Goal: Transaction & Acquisition: Purchase product/service

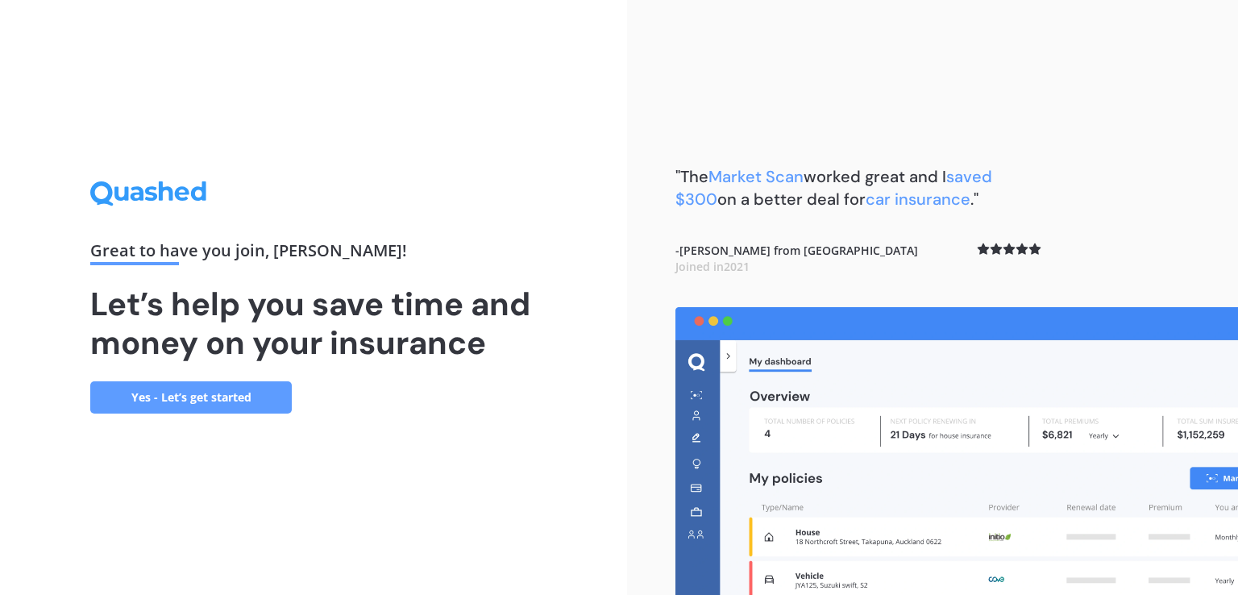
click at [193, 397] on link "Yes - Let’s get started" at bounding box center [191, 397] width 202 height 32
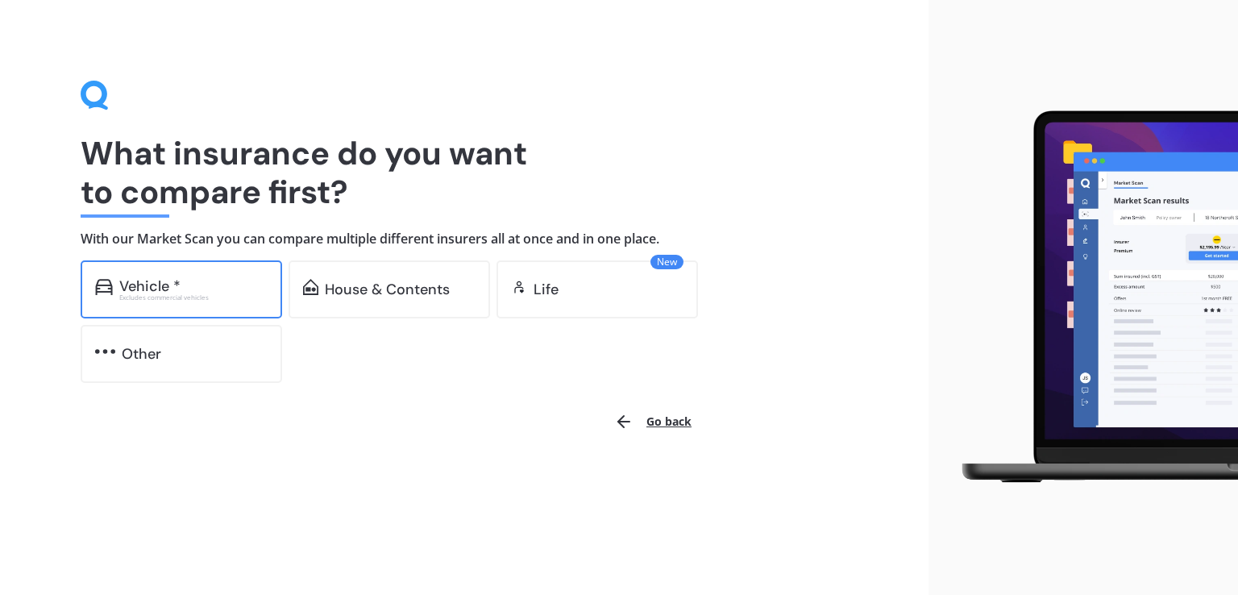
click at [178, 281] on div "Vehicle *" at bounding box center [149, 286] width 61 height 16
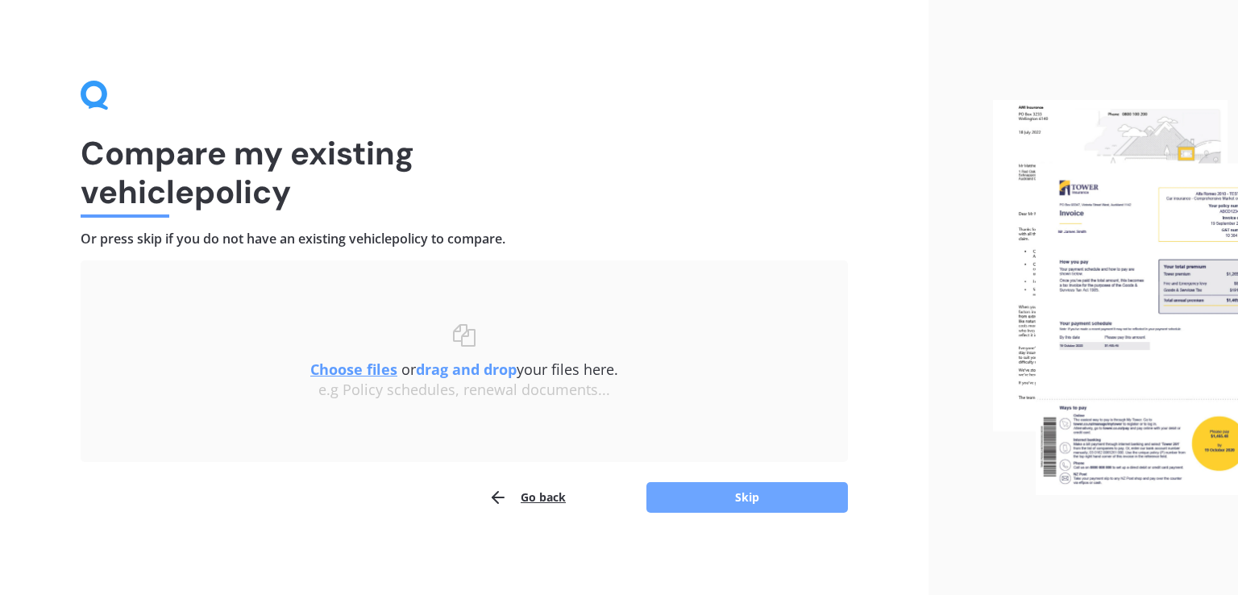
click at [753, 505] on button "Skip" at bounding box center [747, 497] width 202 height 31
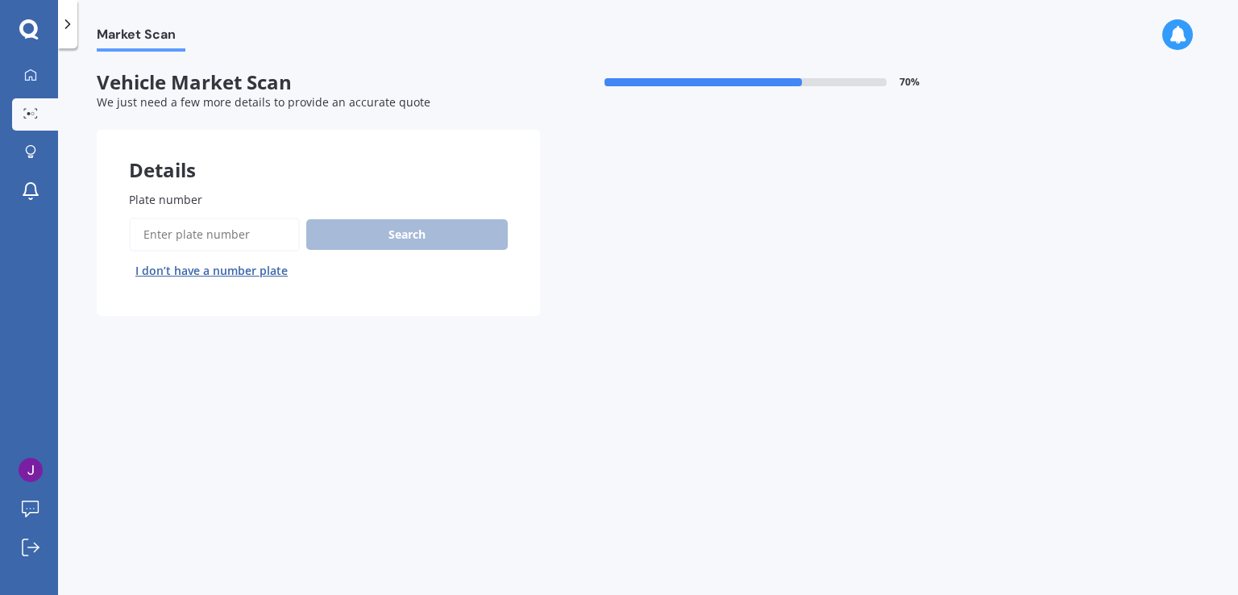
click at [226, 233] on input "Plate number" at bounding box center [214, 235] width 171 height 34
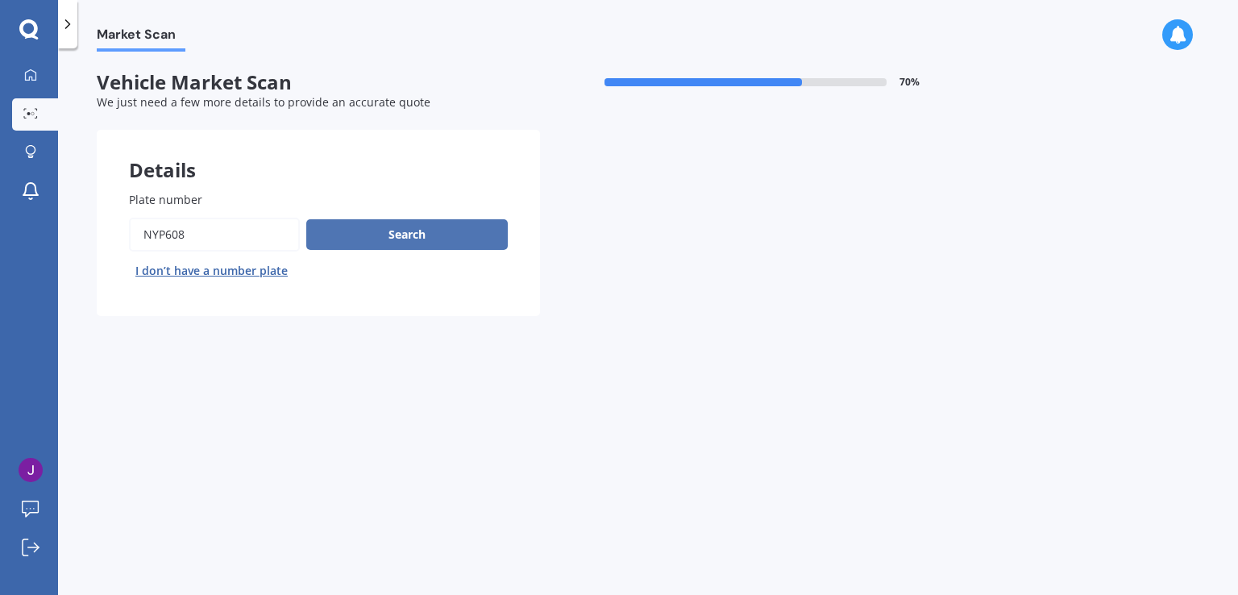
type input "NYP608"
click at [406, 236] on button "Search" at bounding box center [407, 234] width 202 height 31
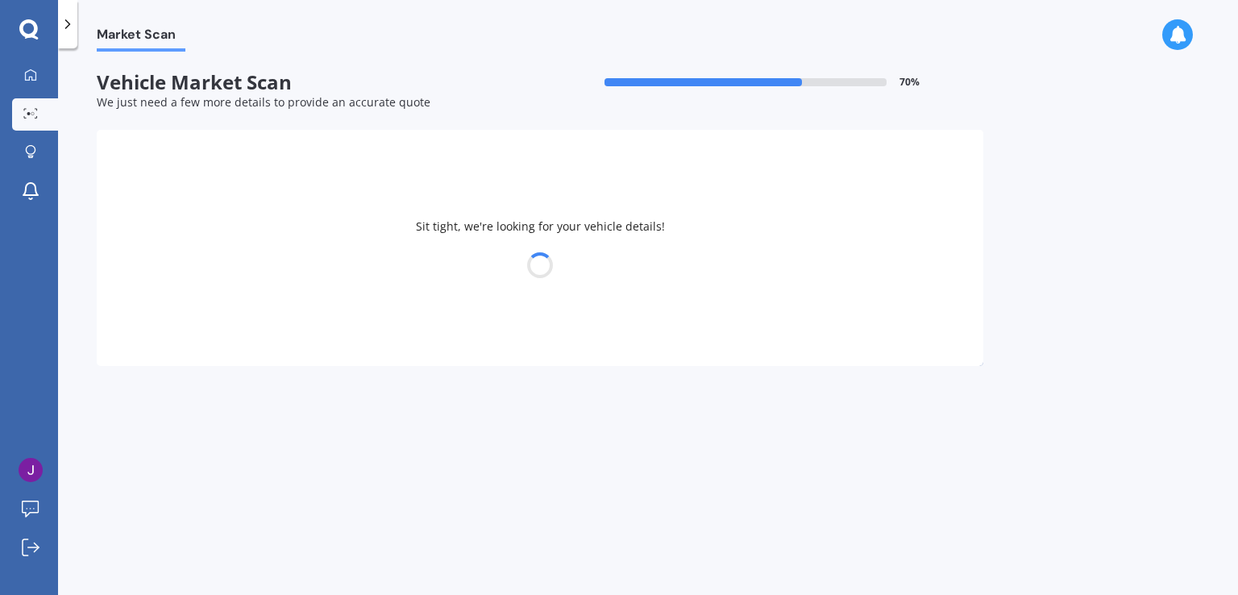
select select "HYUNDAI"
select select "IONIQ"
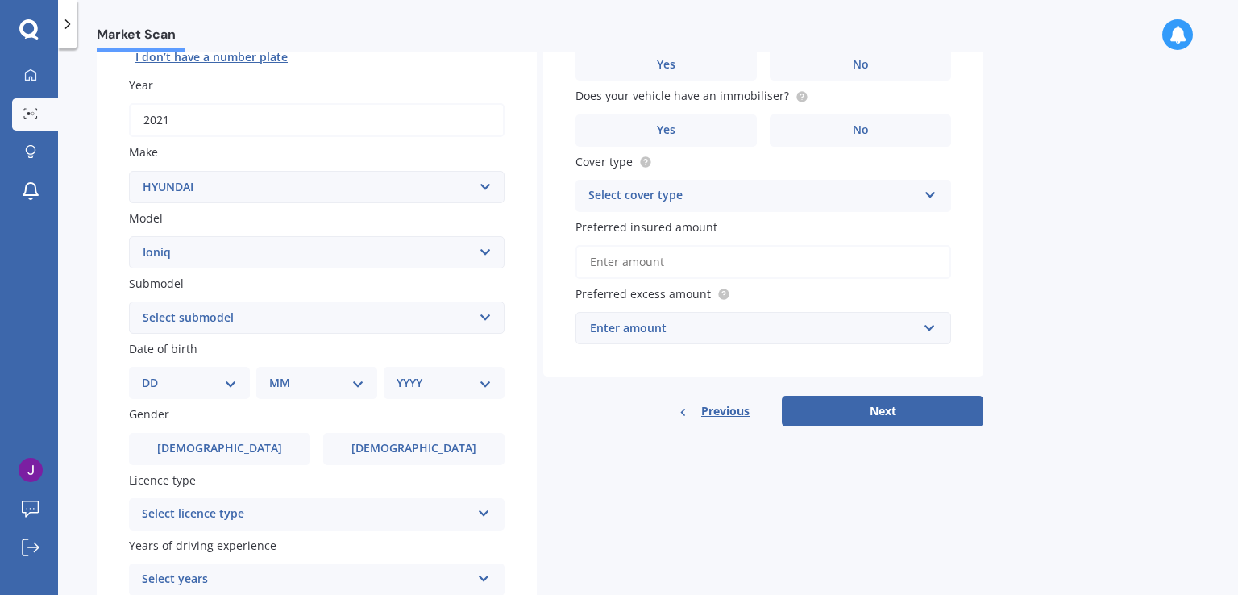
scroll to position [242, 0]
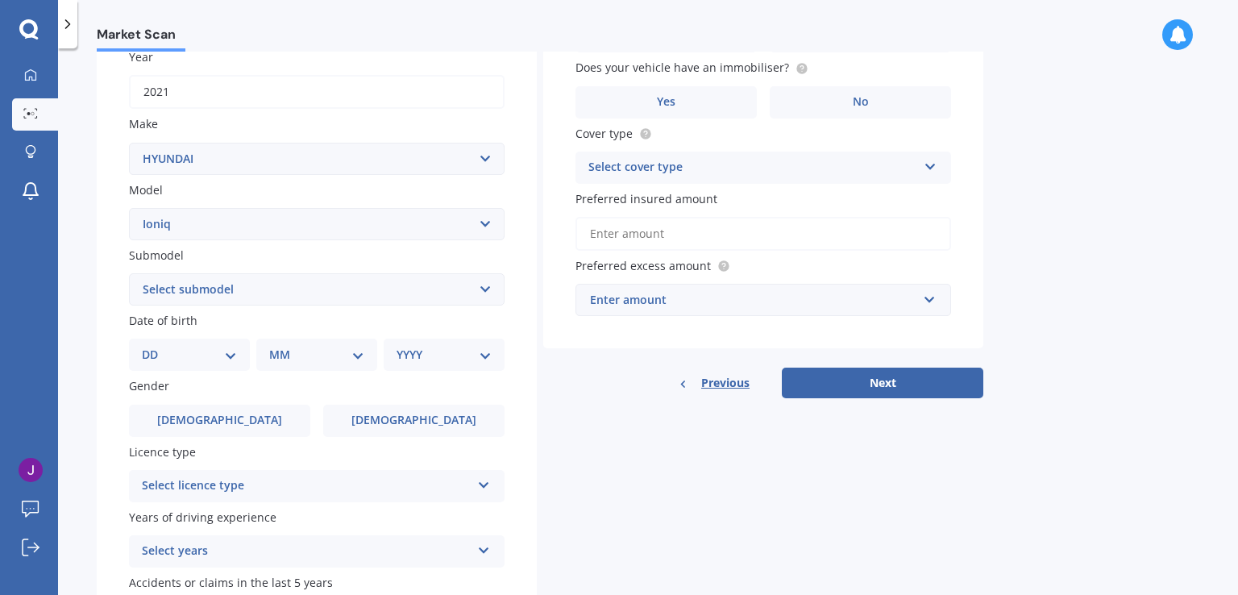
click at [417, 285] on select "Select submodel 1.6 Hybrid 1.6 Hybrid Elite Electric" at bounding box center [317, 289] width 376 height 32
click at [403, 290] on select "Select submodel 1.6 Hybrid 1.6 Hybrid Elite Electric" at bounding box center [317, 289] width 376 height 32
click at [398, 289] on select "Select submodel 1.6 Hybrid 1.6 Hybrid Elite Electric" at bounding box center [317, 289] width 376 height 32
select select "ELECTRIC"
click at [129, 273] on select "Select submodel 1.6 Hybrid 1.6 Hybrid Elite Electric" at bounding box center [317, 289] width 376 height 32
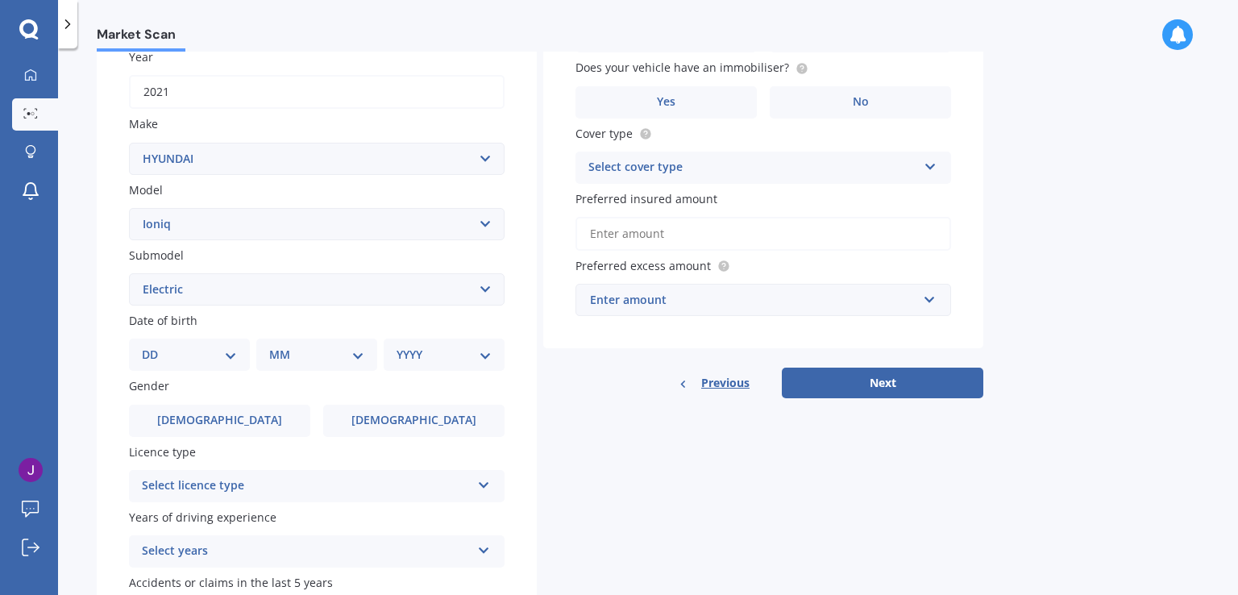
click at [226, 358] on select "DD 01 02 03 04 05 06 07 08 09 10 11 12 13 14 15 16 17 18 19 20 21 22 23 24 25 2…" at bounding box center [189, 355] width 95 height 18
select select "30"
click at [155, 346] on select "DD 01 02 03 04 05 06 07 08 09 10 11 12 13 14 15 16 17 18 19 20 21 22 23 24 25 2…" at bounding box center [189, 355] width 95 height 18
click at [338, 350] on select "MM 01 02 03 04 05 06 07 08 09 10 11 12" at bounding box center [320, 355] width 89 height 18
select select "11"
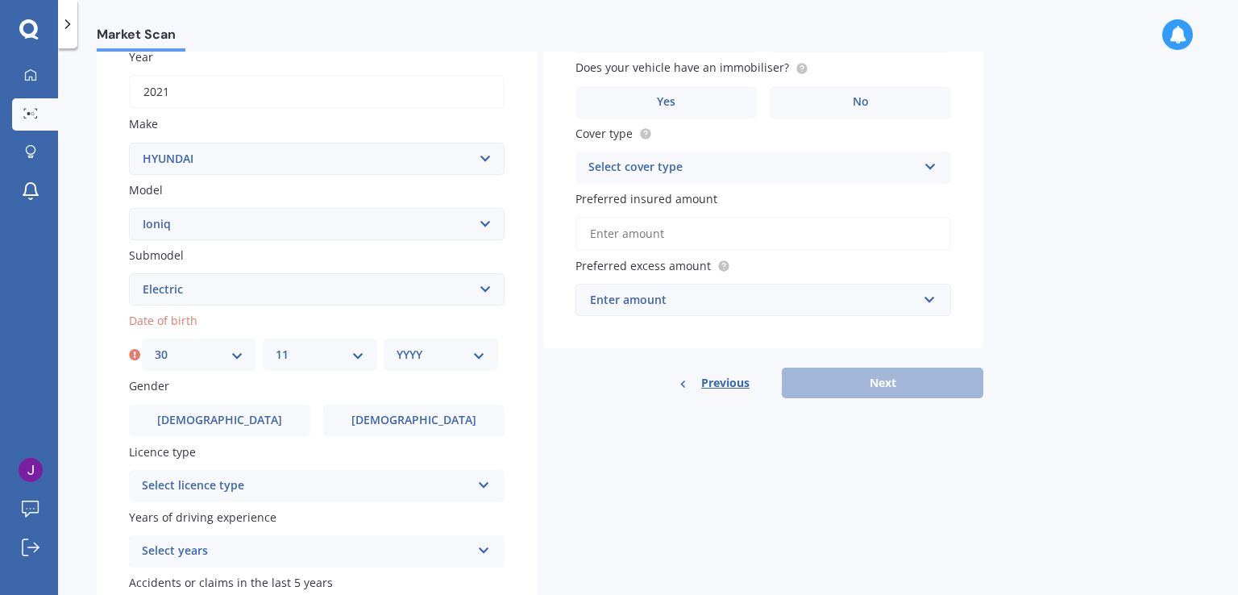
click at [276, 346] on select "MM 01 02 03 04 05 06 07 08 09 10 11 12" at bounding box center [320, 355] width 89 height 18
click at [455, 352] on select "YYYY 2025 2024 2023 2022 2021 2020 2019 2018 2017 2016 2015 2014 2013 2012 2011…" at bounding box center [441, 355] width 89 height 18
select select "1976"
click at [397, 346] on select "YYYY 2025 2024 2023 2022 2021 2020 2019 2018 2017 2016 2015 2014 2013 2012 2011…" at bounding box center [441, 355] width 89 height 18
click at [635, 478] on div "Details Plate number Search I don’t have a number plate Year [DATE] Make Select…" at bounding box center [540, 277] width 887 height 778
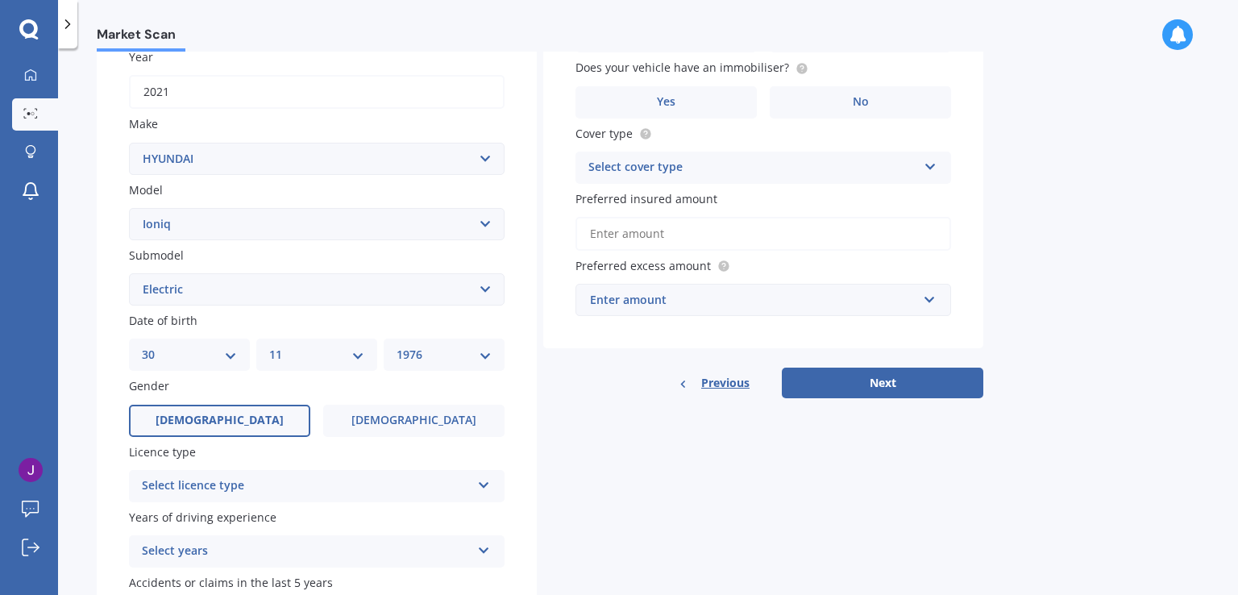
click at [252, 418] on label "[DEMOGRAPHIC_DATA]" at bounding box center [219, 421] width 181 height 32
click at [0, 0] on input "[DEMOGRAPHIC_DATA]" at bounding box center [0, 0] width 0 height 0
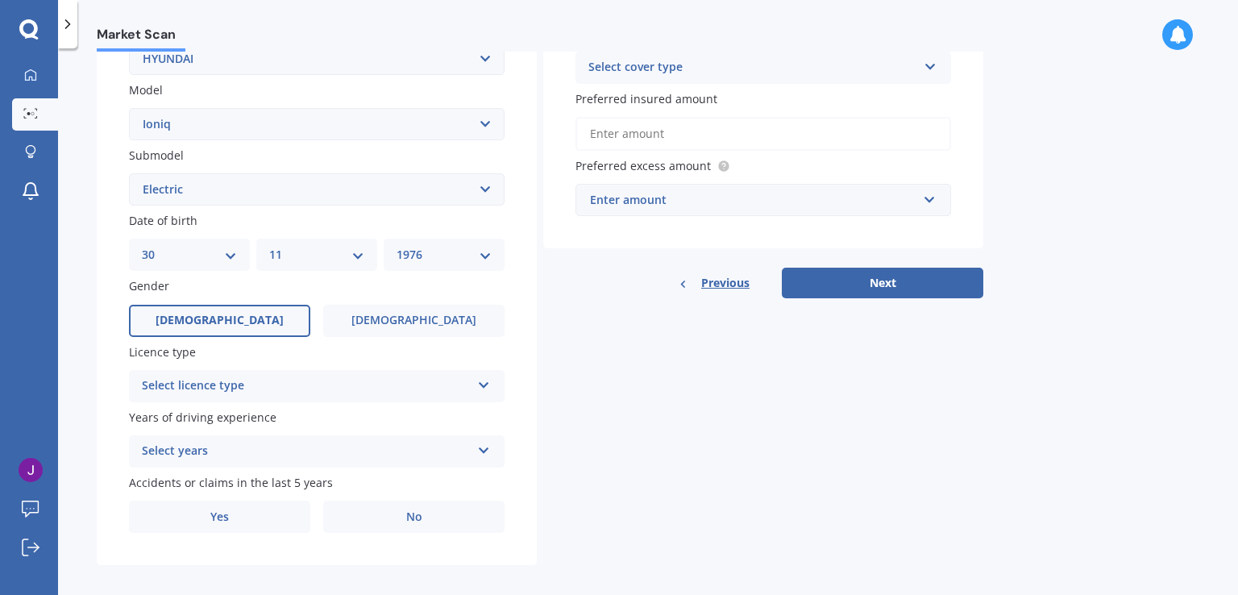
scroll to position [355, 0]
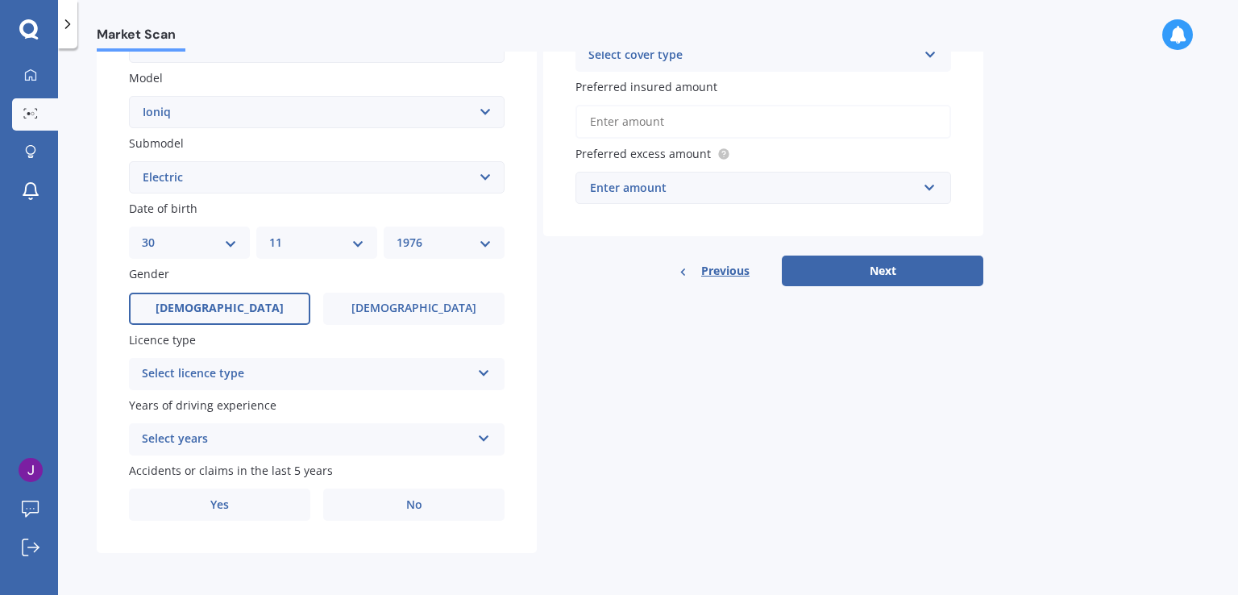
click at [368, 377] on div "Select licence type" at bounding box center [306, 373] width 329 height 19
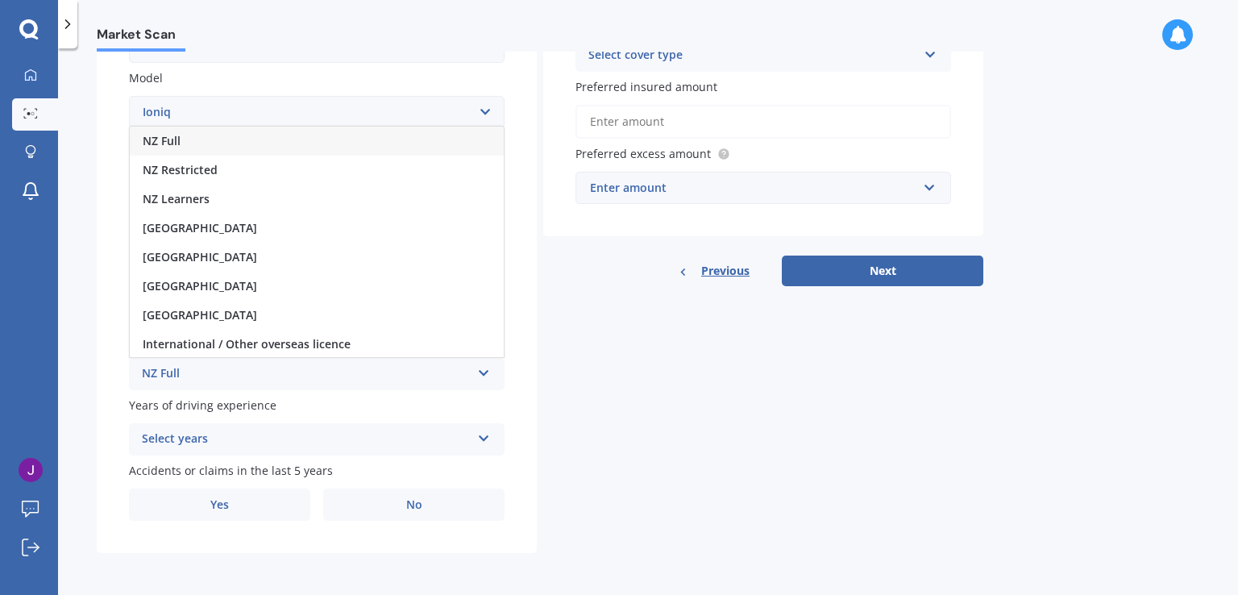
click at [243, 152] on div "NZ Full" at bounding box center [317, 141] width 374 height 29
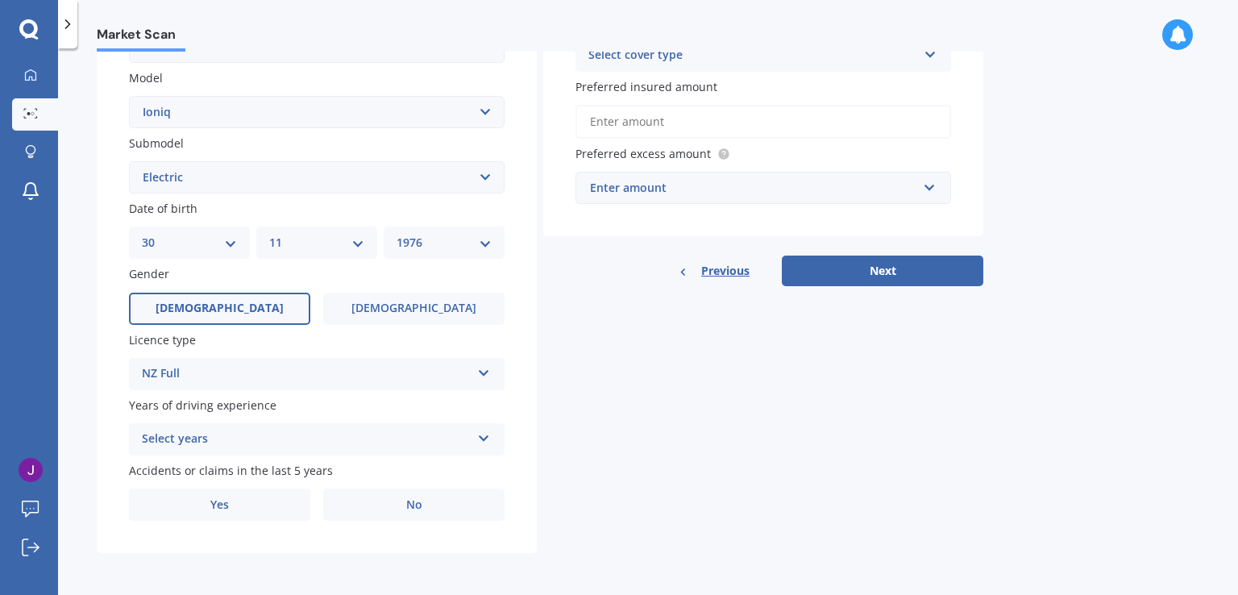
click at [431, 436] on div "Select years" at bounding box center [306, 439] width 329 height 19
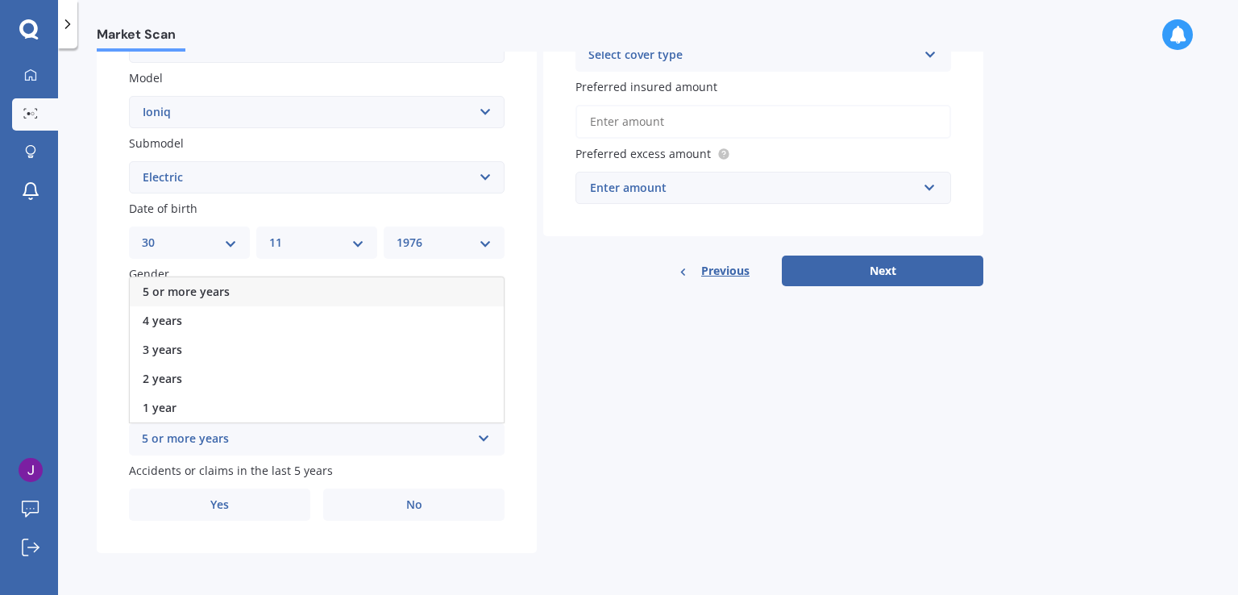
click at [342, 294] on div "5 or more years" at bounding box center [317, 291] width 374 height 29
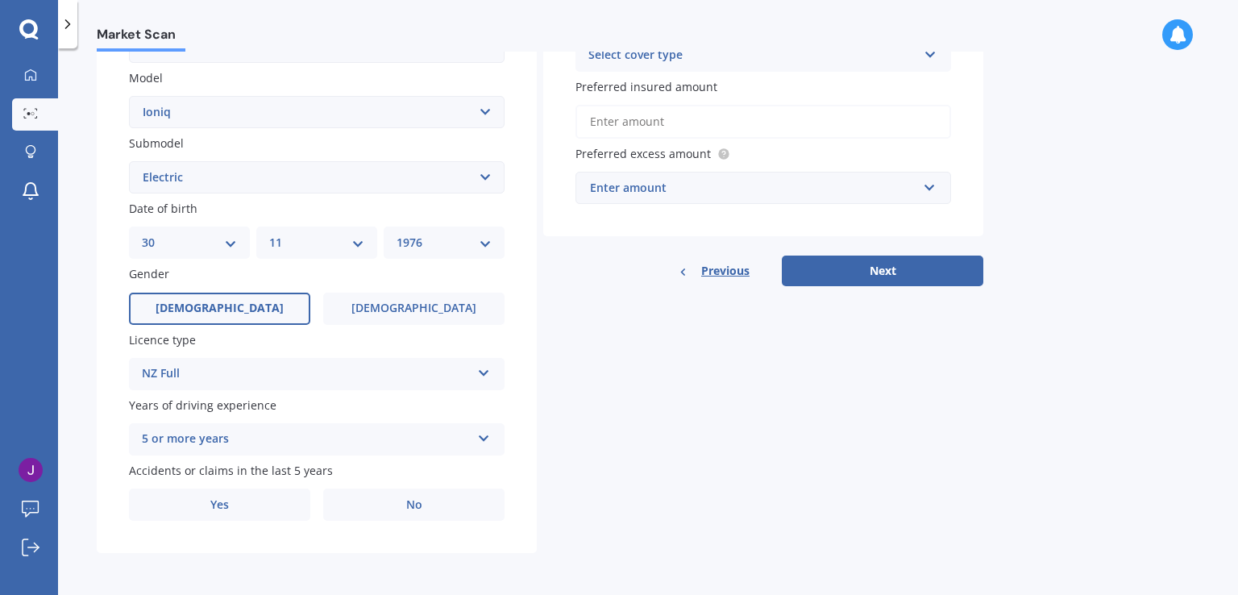
click at [736, 487] on div "Details Plate number Search I don’t have a number plate Year [DATE] Make Select…" at bounding box center [540, 165] width 887 height 778
click at [417, 508] on span "No" at bounding box center [414, 505] width 16 height 14
click at [0, 0] on input "No" at bounding box center [0, 0] width 0 height 0
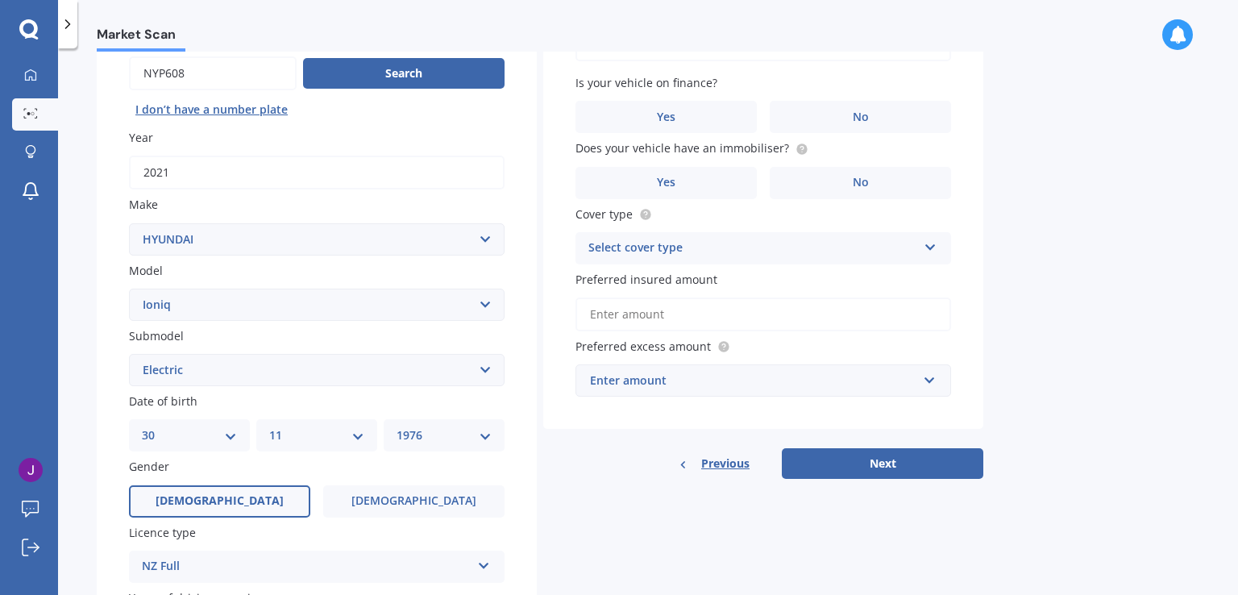
scroll to position [81, 0]
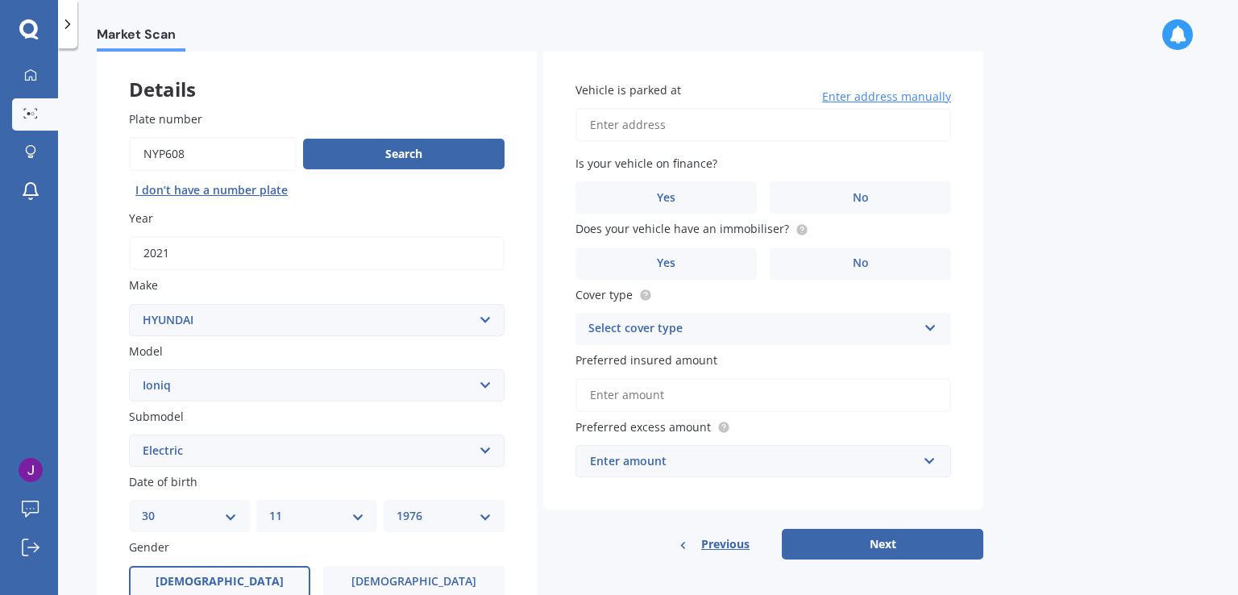
drag, startPoint x: 600, startPoint y: 114, endPoint x: 606, endPoint y: 143, distance: 29.6
click at [601, 114] on input "Vehicle is parked at" at bounding box center [763, 125] width 376 height 34
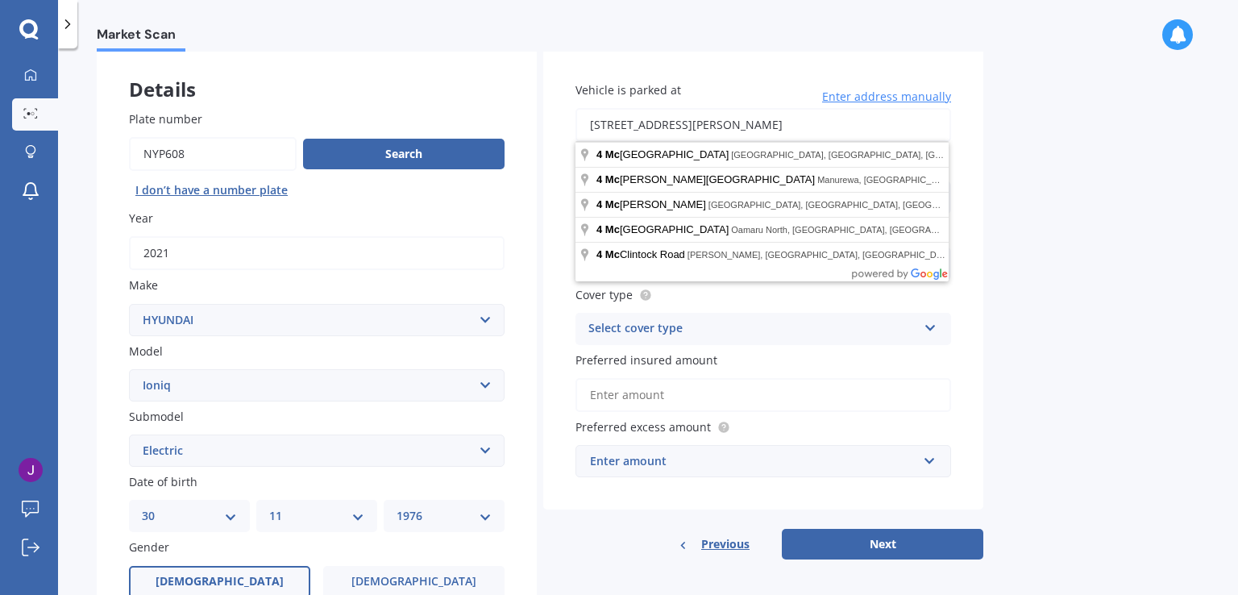
click at [687, 125] on input "[STREET_ADDRESS][PERSON_NAME]" at bounding box center [763, 125] width 376 height 34
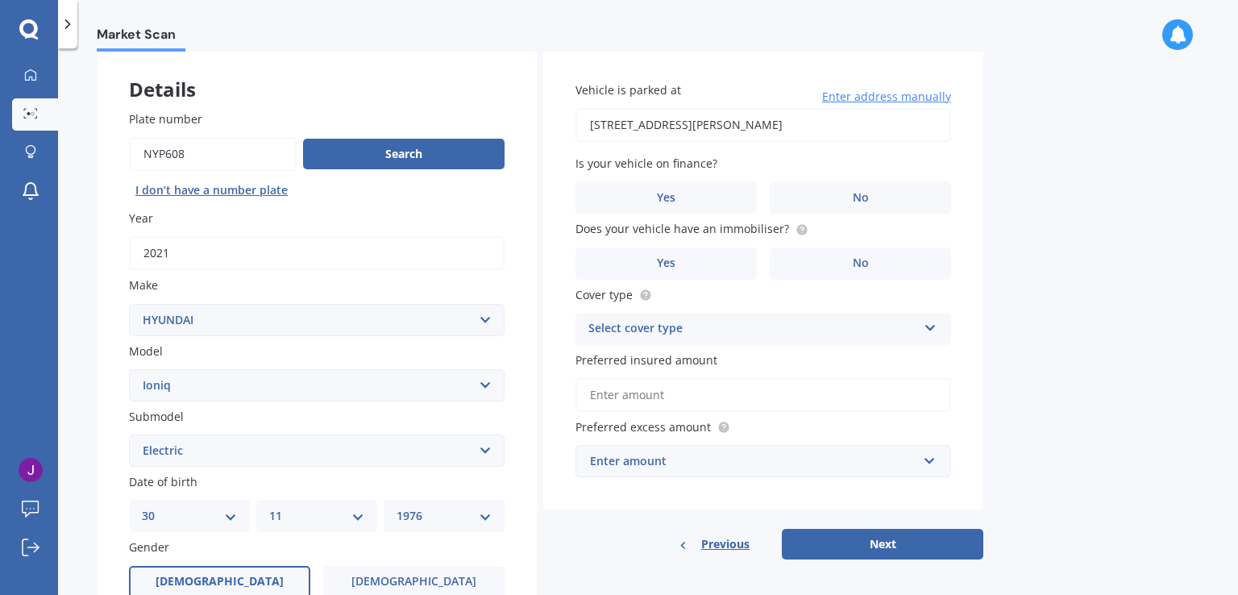
type input "[STREET_ADDRESS][PERSON_NAME]"
click at [671, 198] on span "Yes" at bounding box center [666, 198] width 19 height 14
click at [0, 0] on input "Yes" at bounding box center [0, 0] width 0 height 0
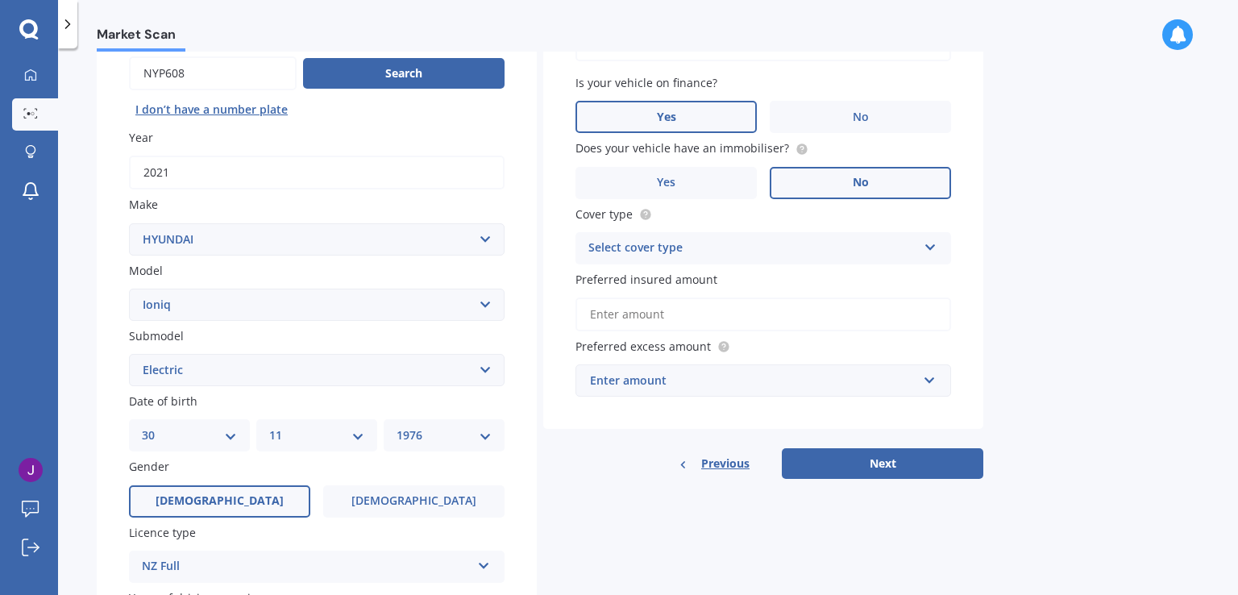
click at [830, 181] on label "No" at bounding box center [860, 183] width 181 height 32
click at [0, 0] on input "No" at bounding box center [0, 0] width 0 height 0
click at [774, 249] on div "Select cover type" at bounding box center [752, 248] width 329 height 19
click at [629, 279] on span "Comprehensive" at bounding box center [631, 279] width 85 height 15
click at [652, 316] on input "Preferred insured amount" at bounding box center [763, 314] width 376 height 34
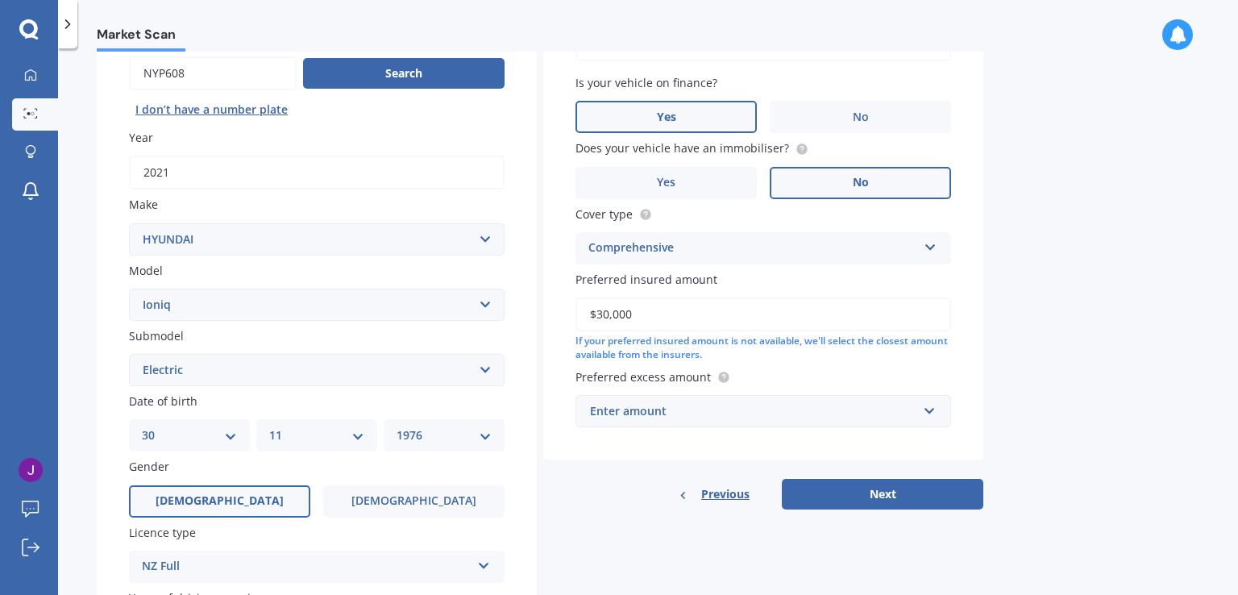
type input "$30,000"
click at [929, 412] on input "text" at bounding box center [757, 411] width 361 height 31
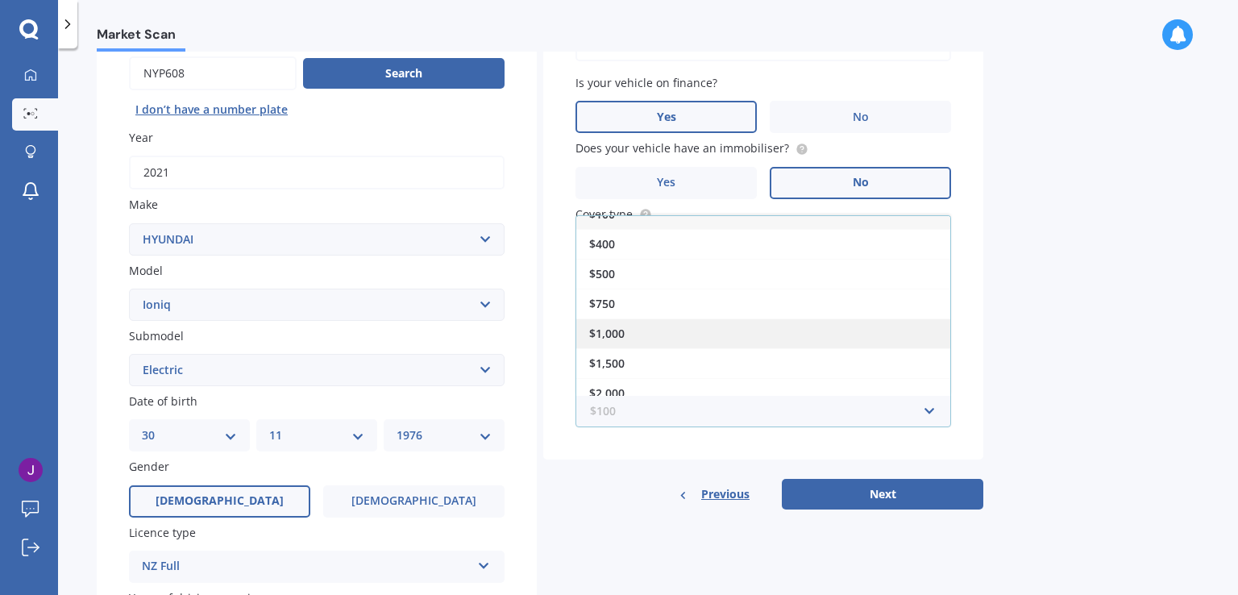
scroll to position [27, 0]
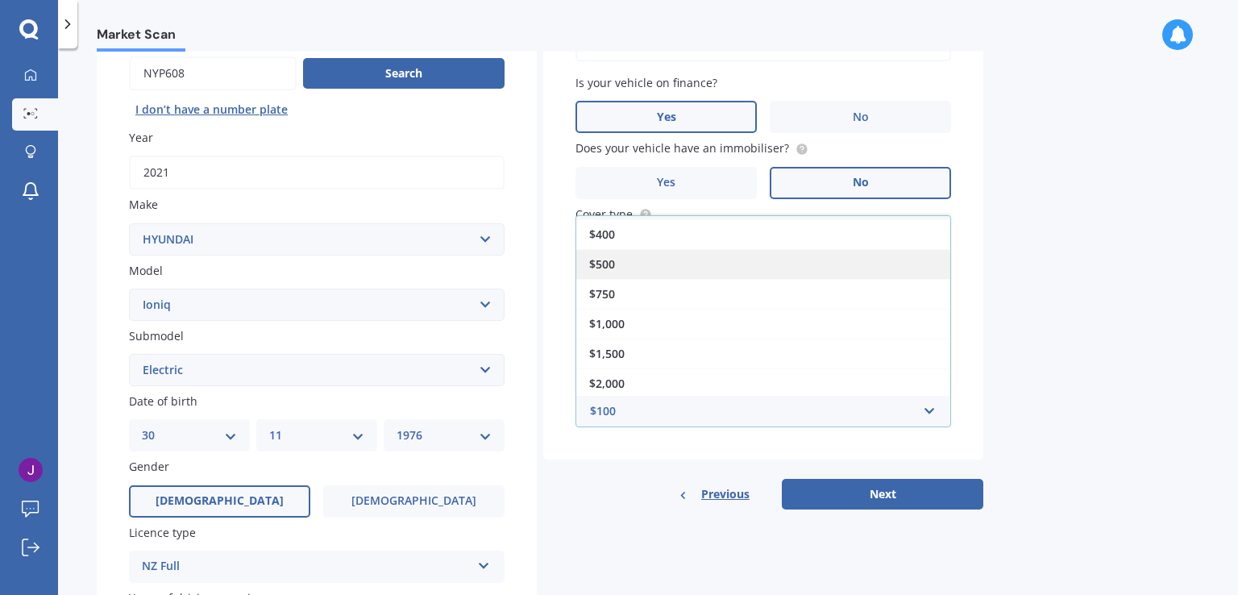
click at [691, 260] on div "$500" at bounding box center [763, 264] width 374 height 30
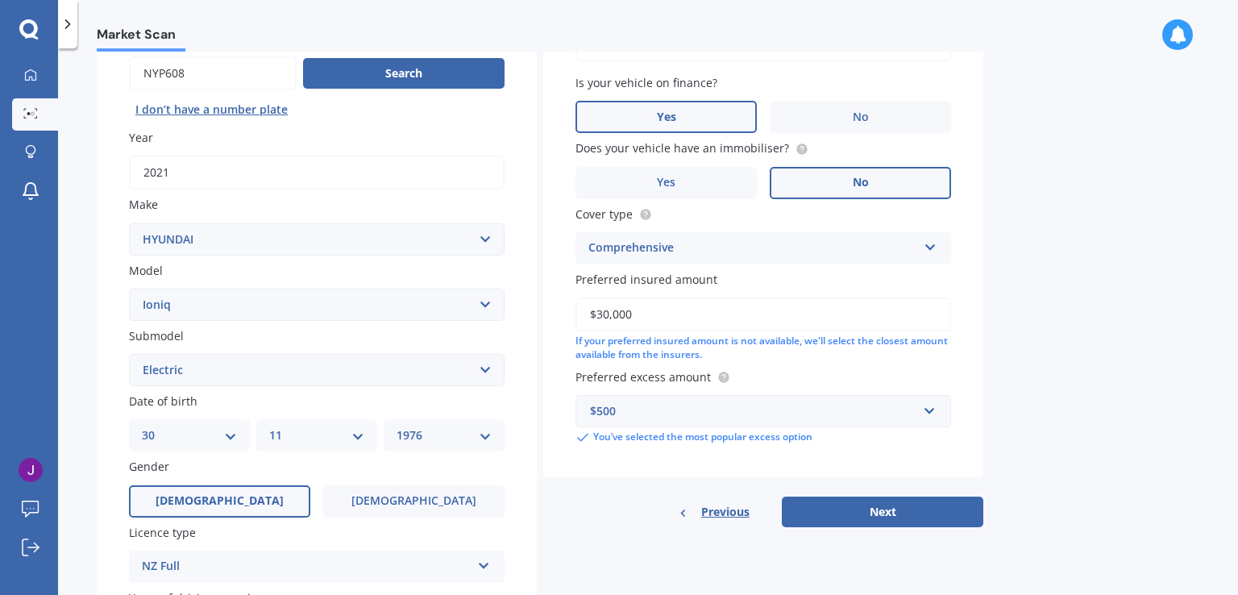
click at [1086, 367] on div "Market Scan Vehicle Market Scan 70 % We just need a few more details to provide…" at bounding box center [648, 325] width 1180 height 546
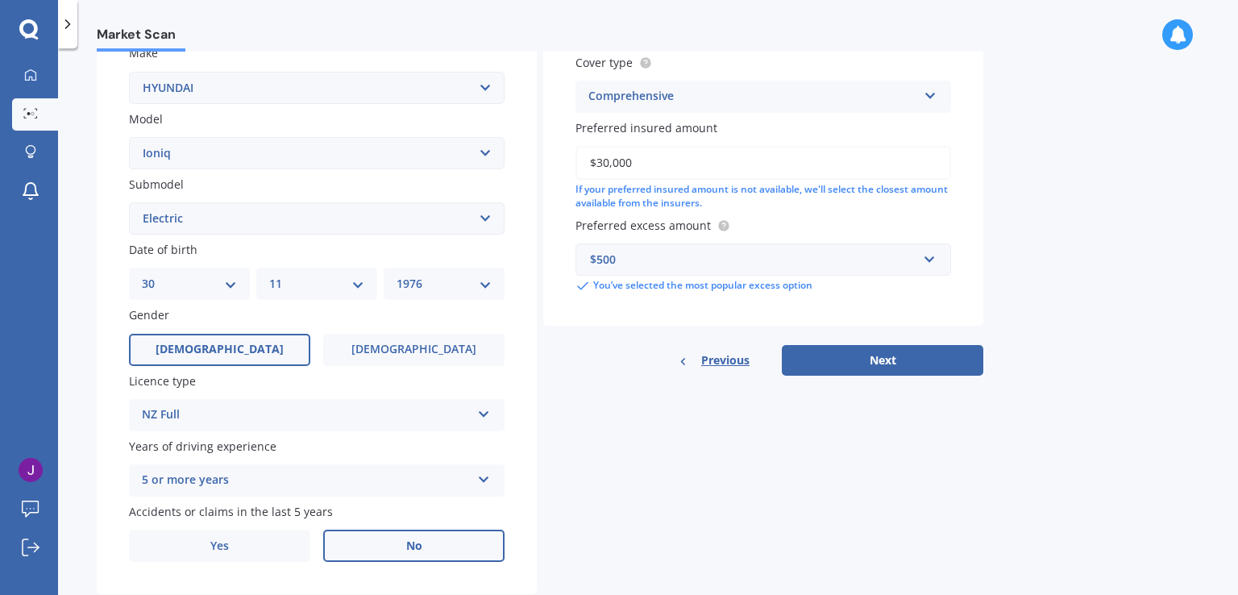
scroll to position [322, 0]
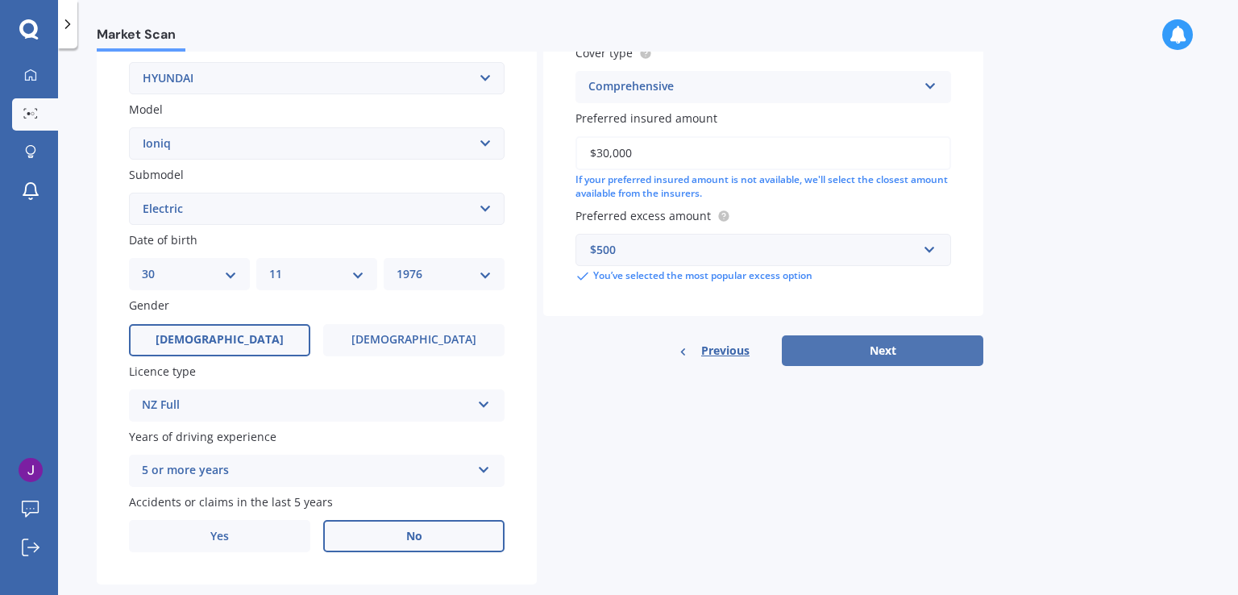
click at [893, 355] on button "Next" at bounding box center [883, 350] width 202 height 31
select select "30"
select select "11"
select select "1976"
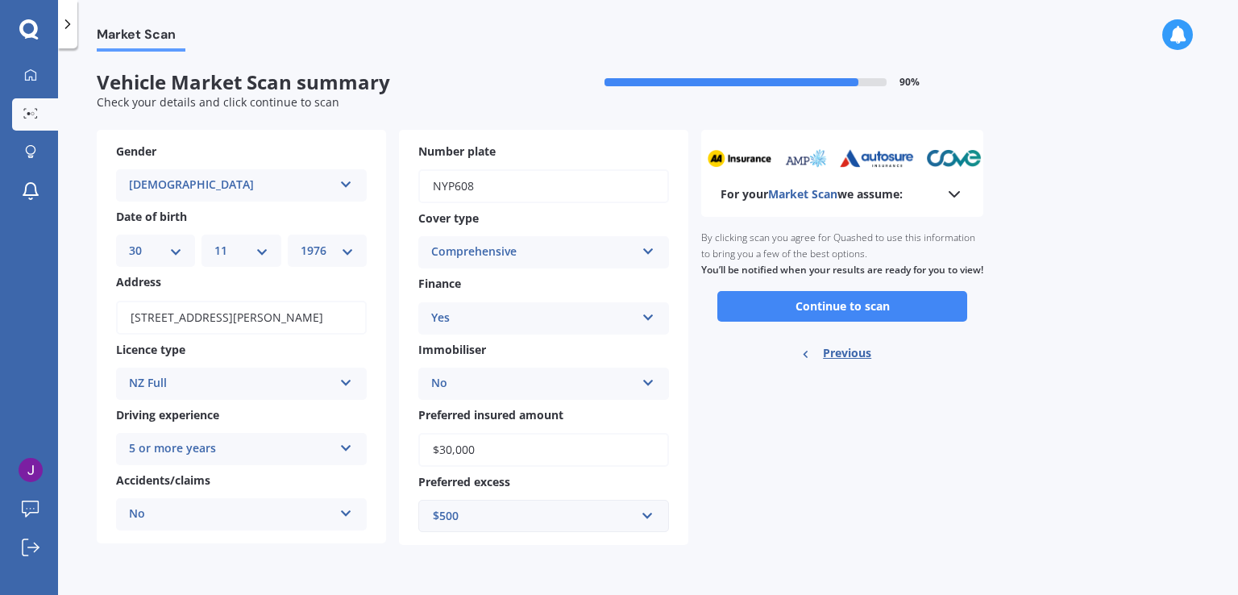
scroll to position [0, 0]
click at [835, 322] on button "Continue to scan" at bounding box center [842, 306] width 250 height 31
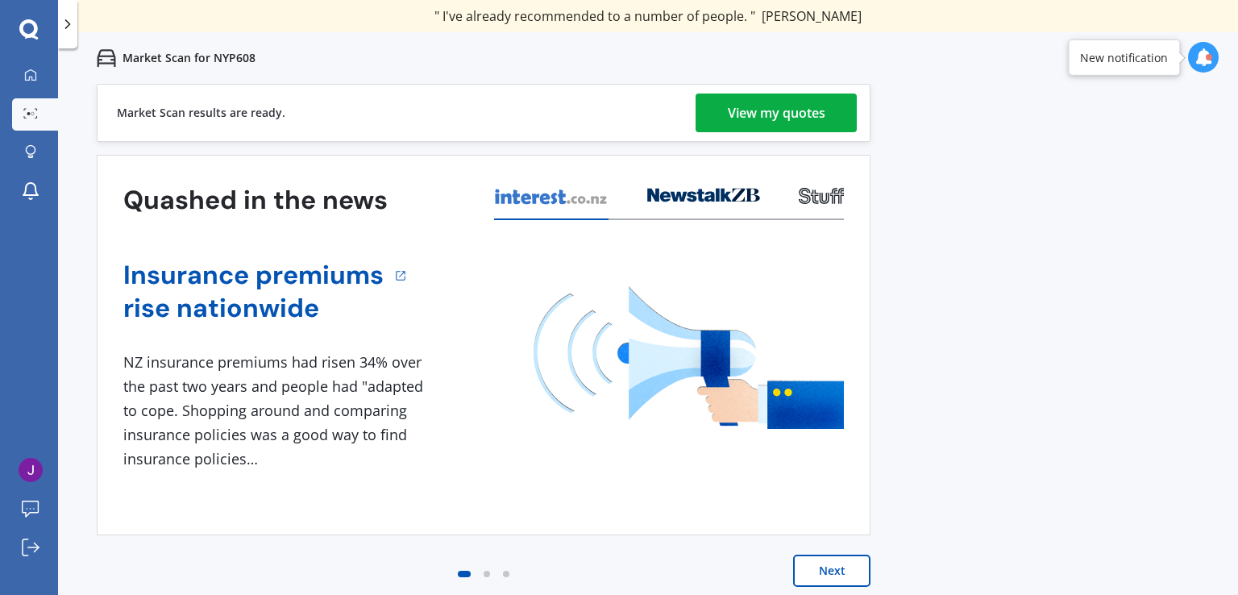
click at [784, 114] on div "View my quotes" at bounding box center [777, 112] width 98 height 39
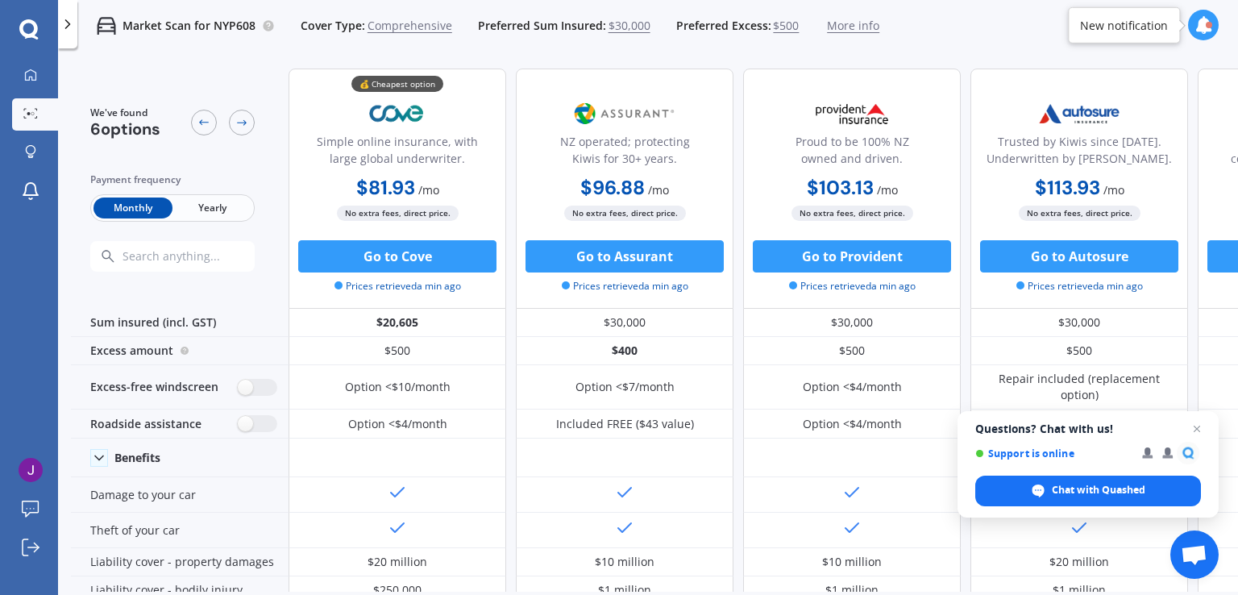
click at [1195, 430] on span "Close chat" at bounding box center [1197, 429] width 20 height 20
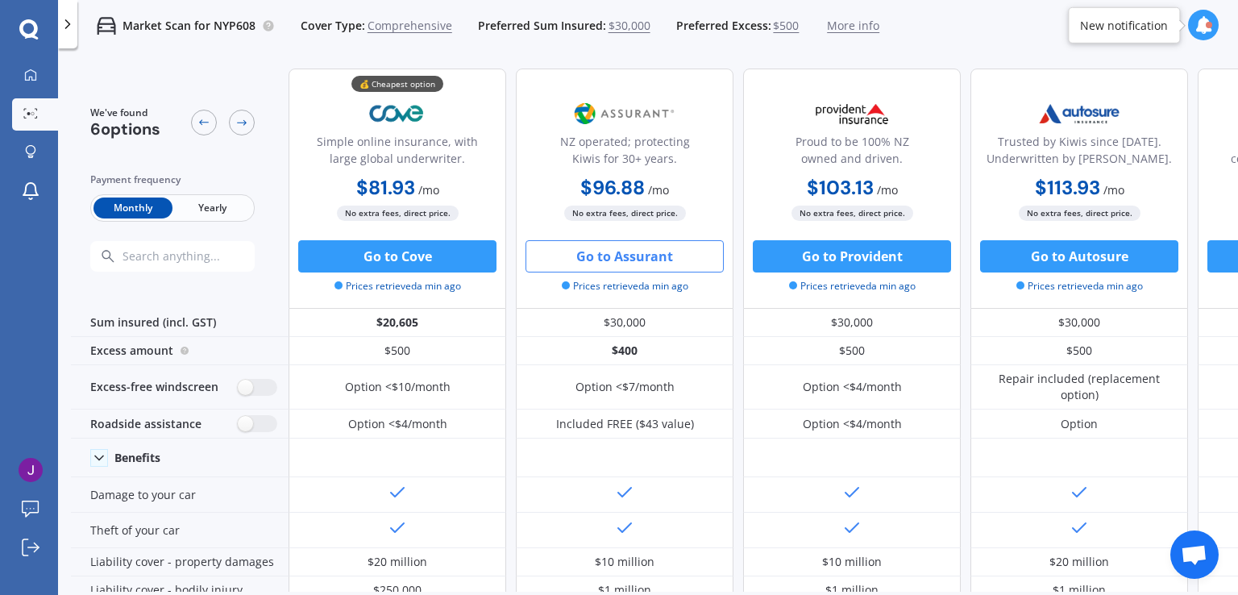
click at [613, 259] on button "Go to Assurant" at bounding box center [625, 256] width 198 height 32
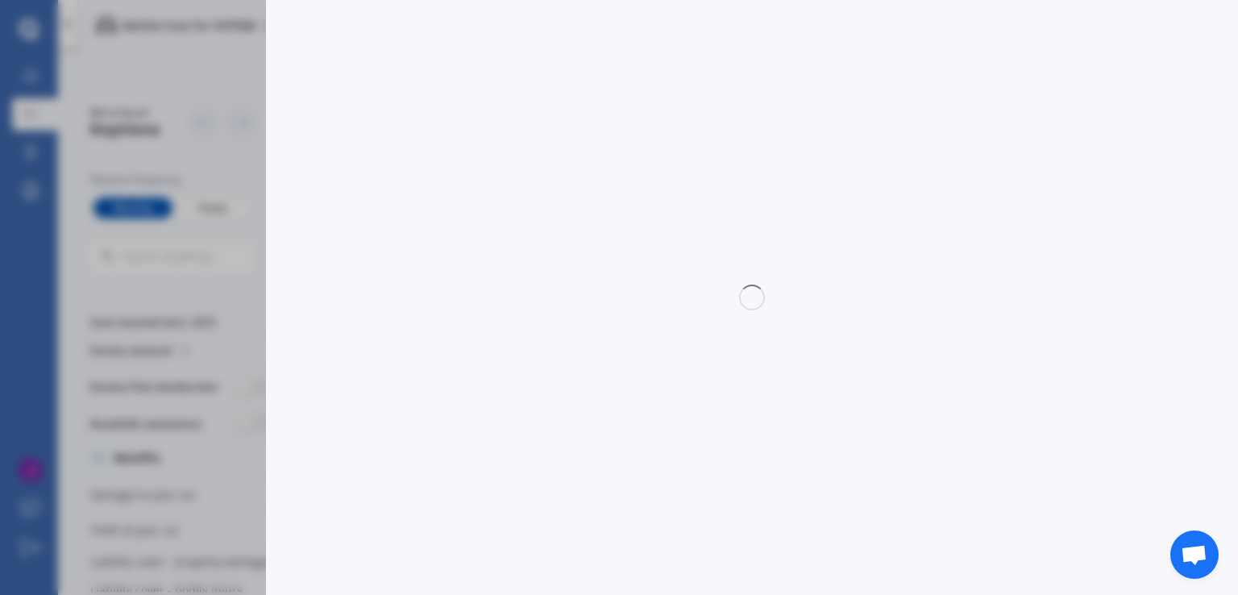
select select "Monthly"
select select "full"
select select "0"
select select "Taranaki"
select select "HYUNDAI"
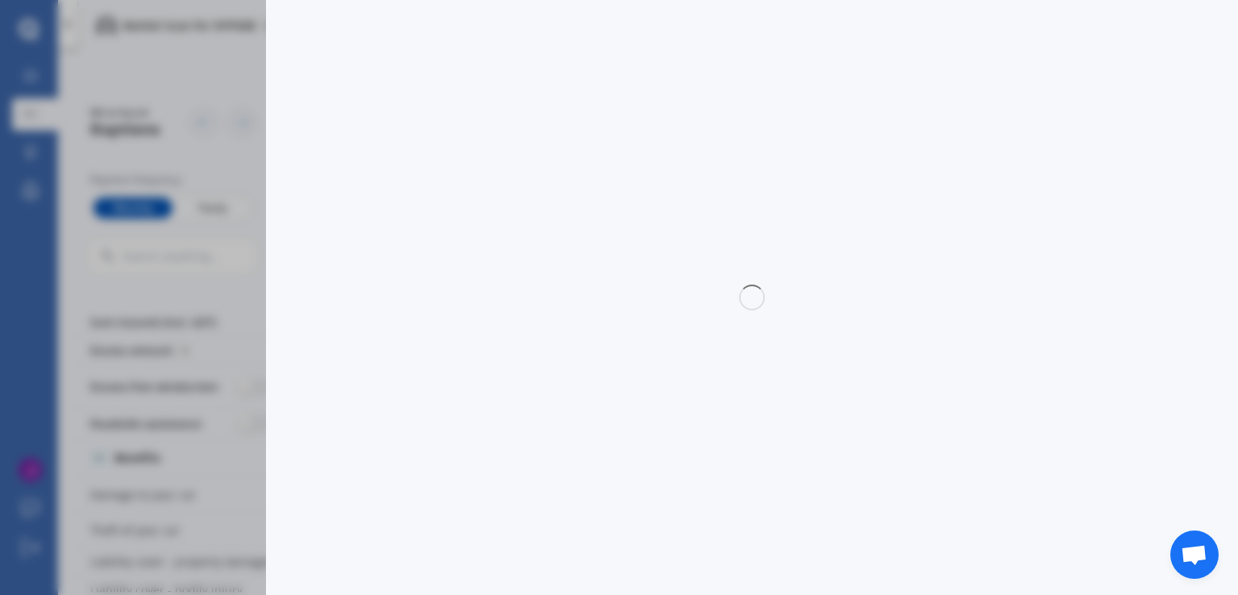
select select "IONIQ"
select select "ELECTRIC"
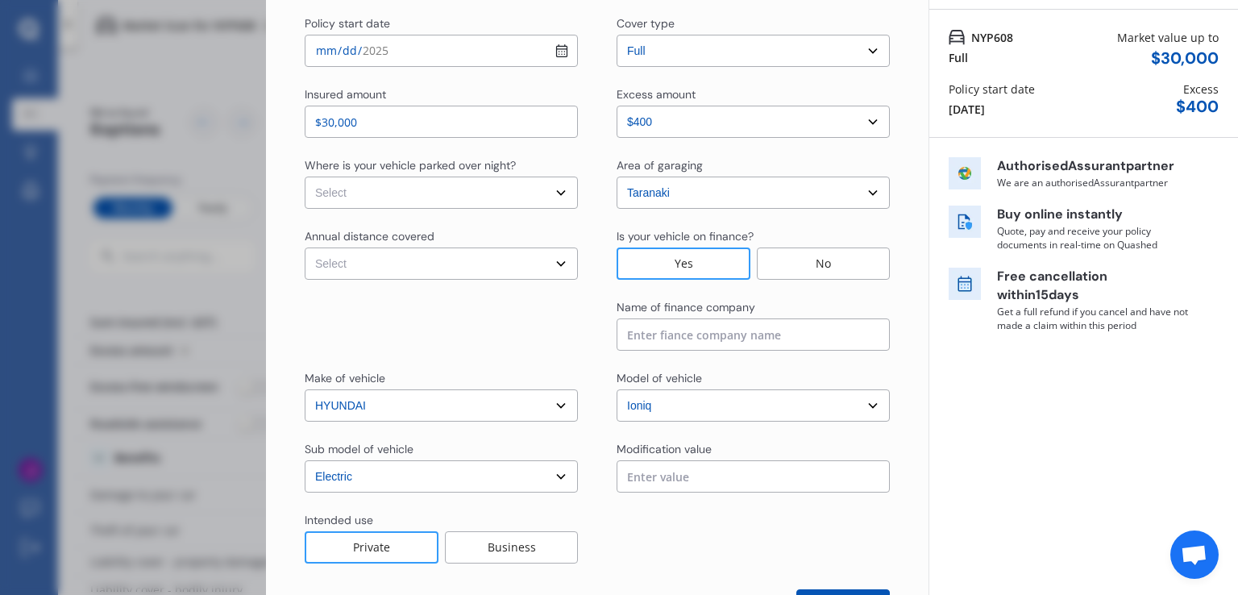
scroll to position [185, 0]
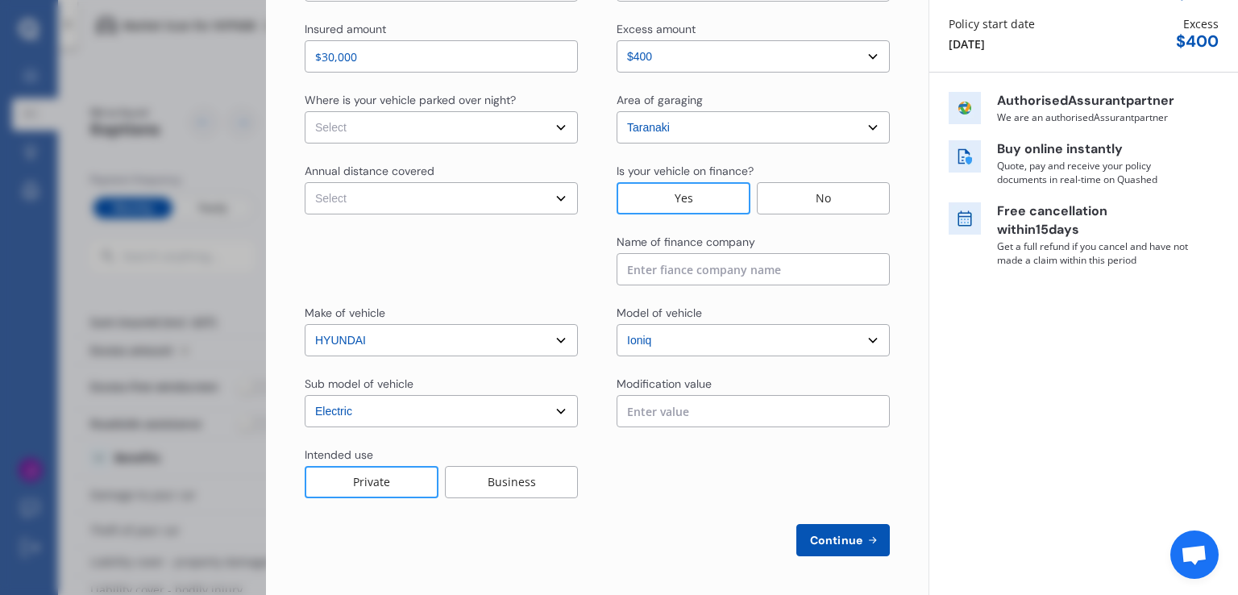
click at [831, 543] on span "Continue" at bounding box center [836, 540] width 59 height 13
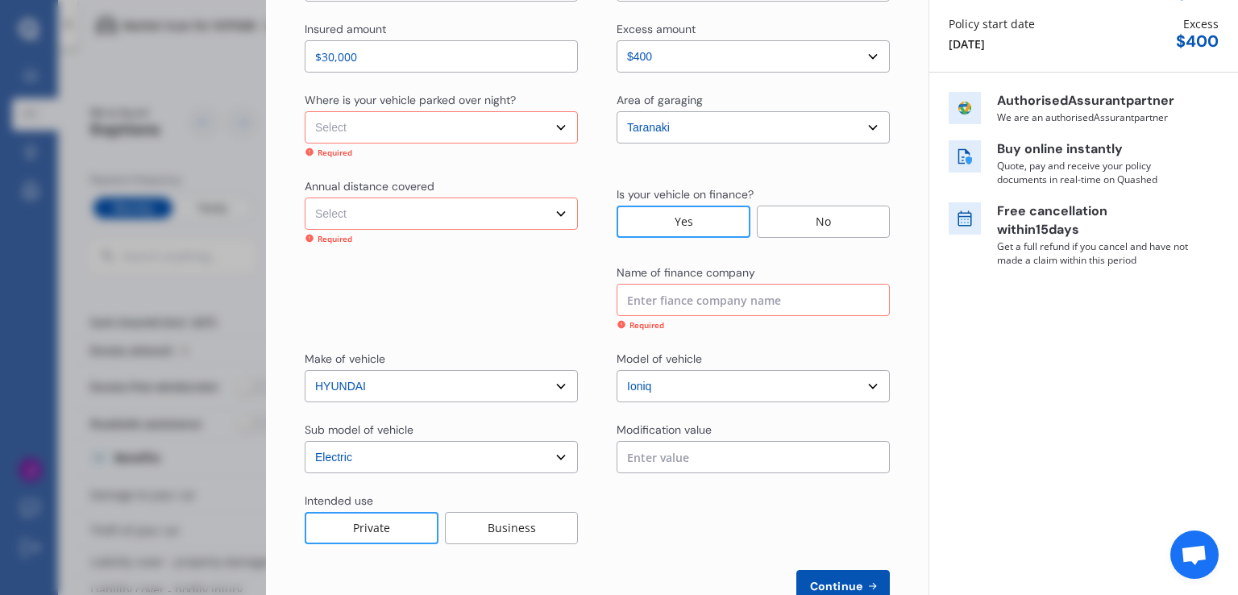
click at [458, 127] on select "Select In a garage On own property On street or road" at bounding box center [441, 127] width 273 height 32
select select "On street or road"
click at [305, 111] on select "Select In a garage On own property On street or road" at bounding box center [441, 127] width 273 height 32
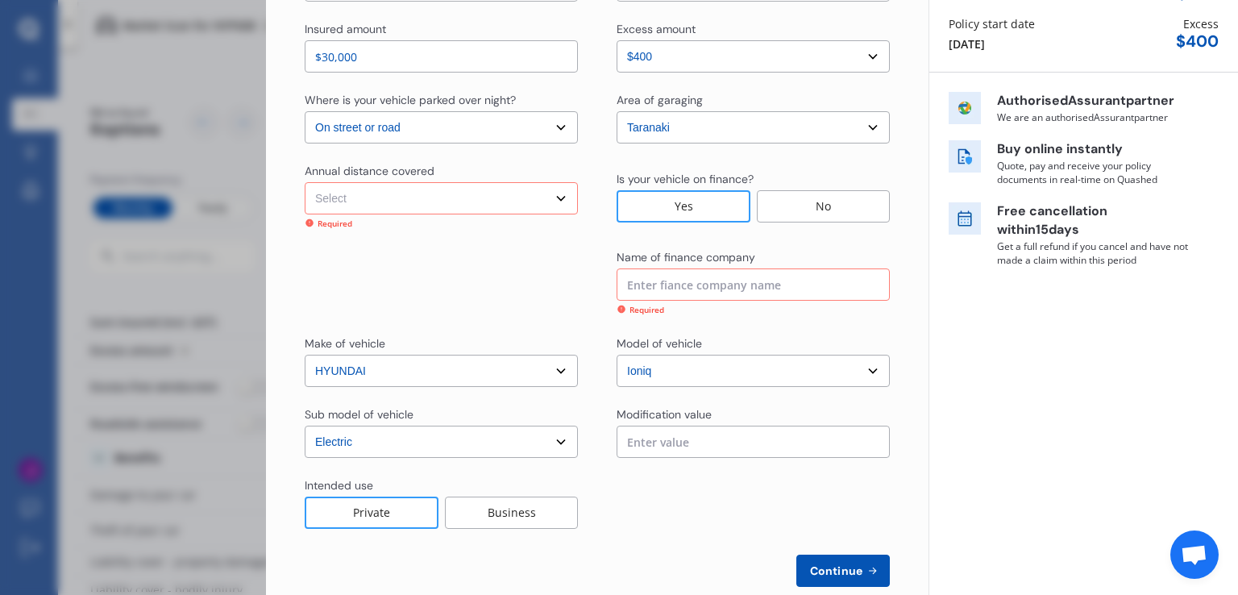
drag, startPoint x: 456, startPoint y: 197, endPoint x: 459, endPoint y: 207, distance: 11.0
click at [456, 197] on select "Select Low (less than 15,000km per year) Average (15,000-30,000km per year) Hig…" at bounding box center [441, 198] width 273 height 32
select select "20000"
click at [305, 182] on select "Select Low (less than 15,000km per year) Average (15,000-30,000km per year) Hig…" at bounding box center [441, 198] width 273 height 32
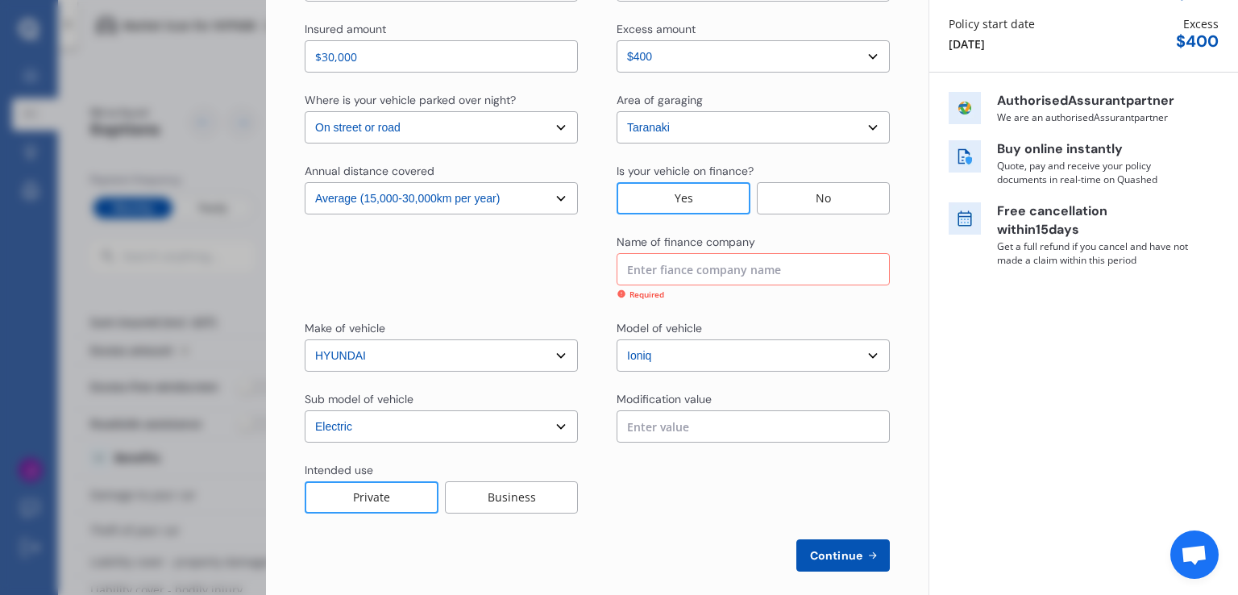
click at [673, 271] on input at bounding box center [753, 269] width 273 height 32
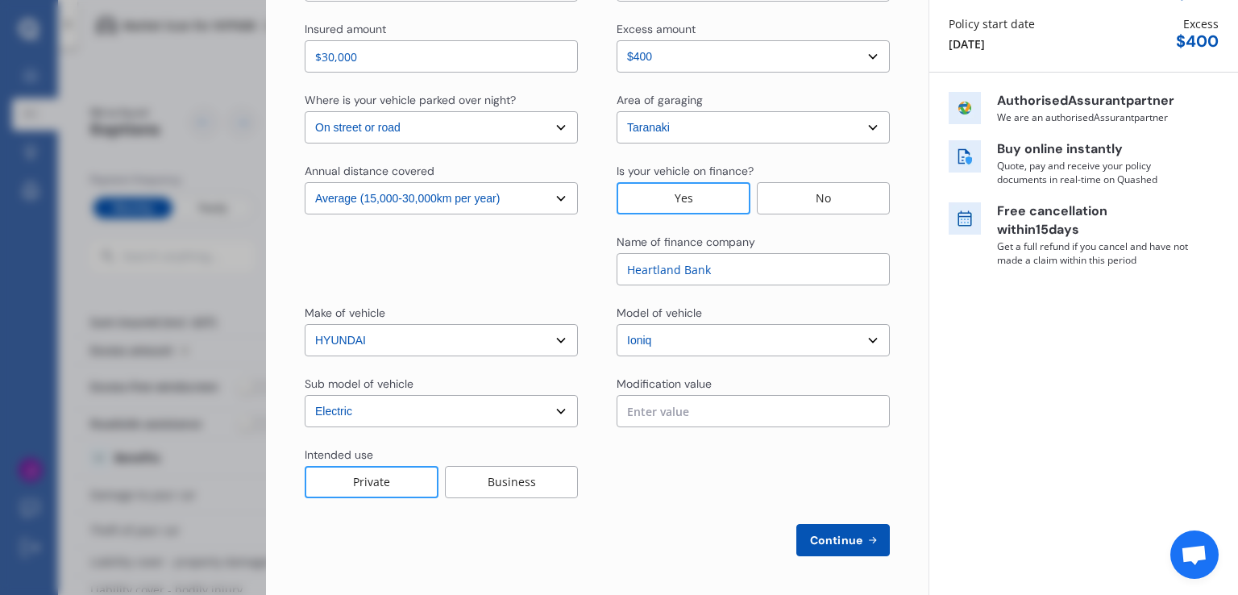
type input "Heartland Bank"
click at [833, 542] on span "Continue" at bounding box center [836, 540] width 59 height 13
select select "Mr"
select select "30"
select select "11"
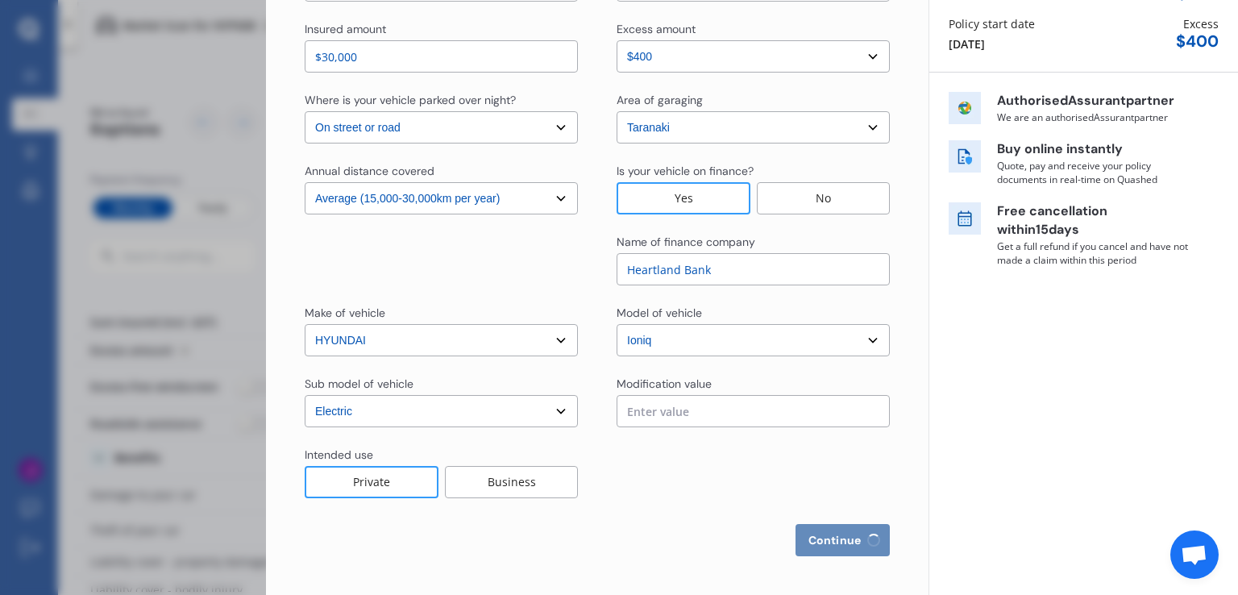
select select "1976"
select select "full"
select select "more than 4 years"
select select "[GEOGRAPHIC_DATA]"
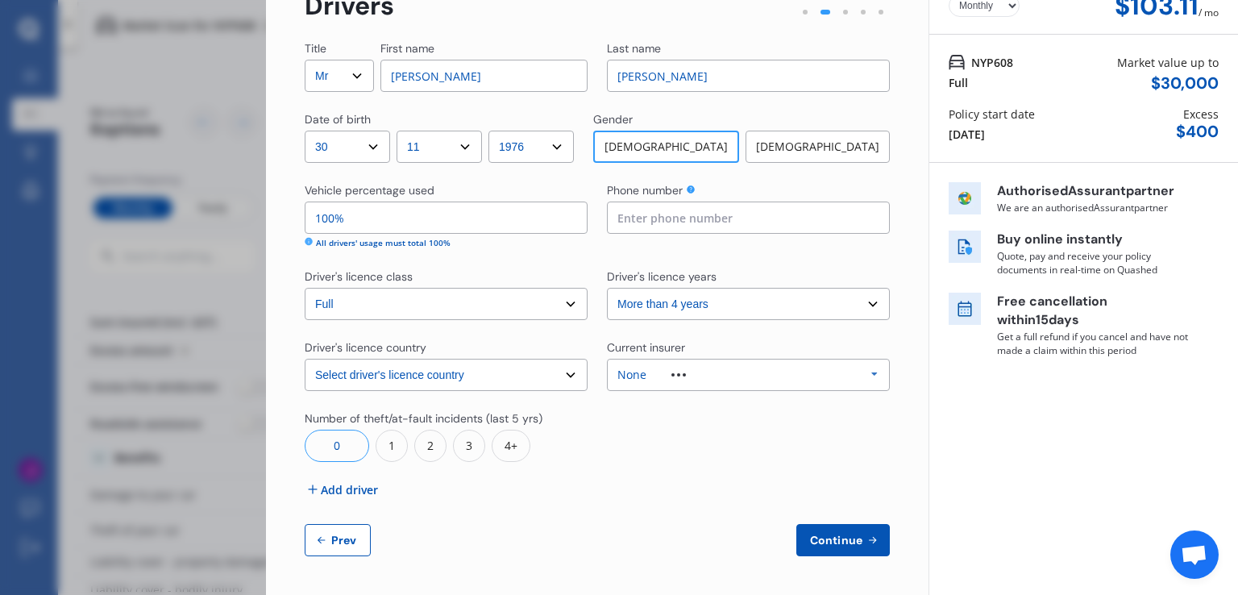
scroll to position [0, 0]
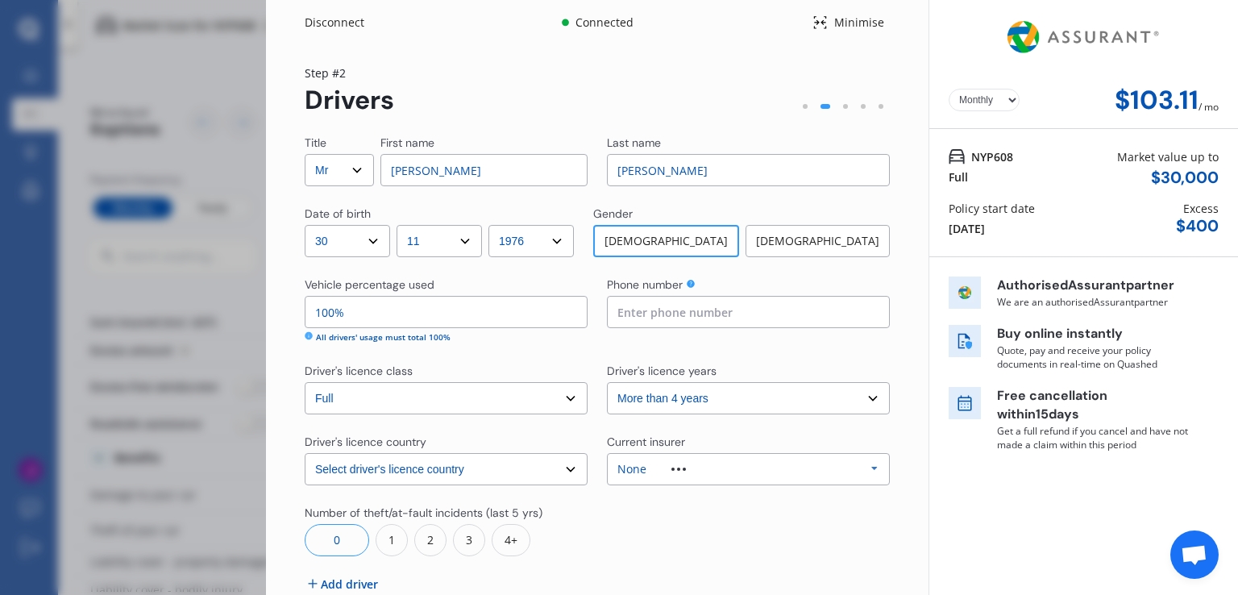
click at [647, 316] on input at bounding box center [748, 312] width 283 height 32
type input "0277774119"
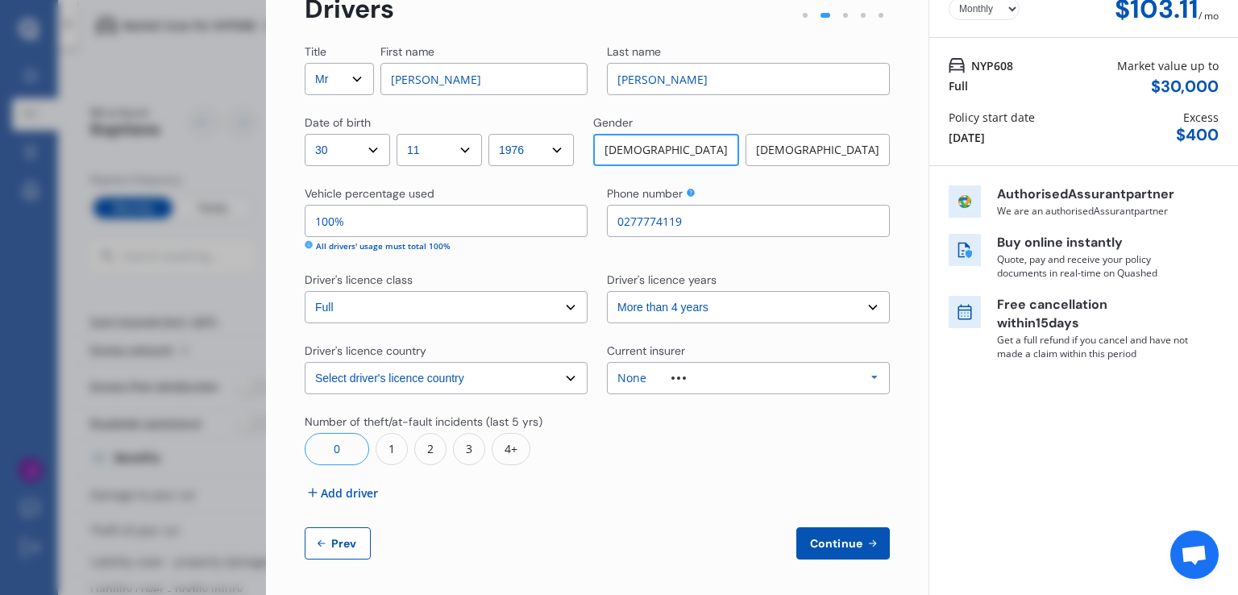
scroll to position [94, 0]
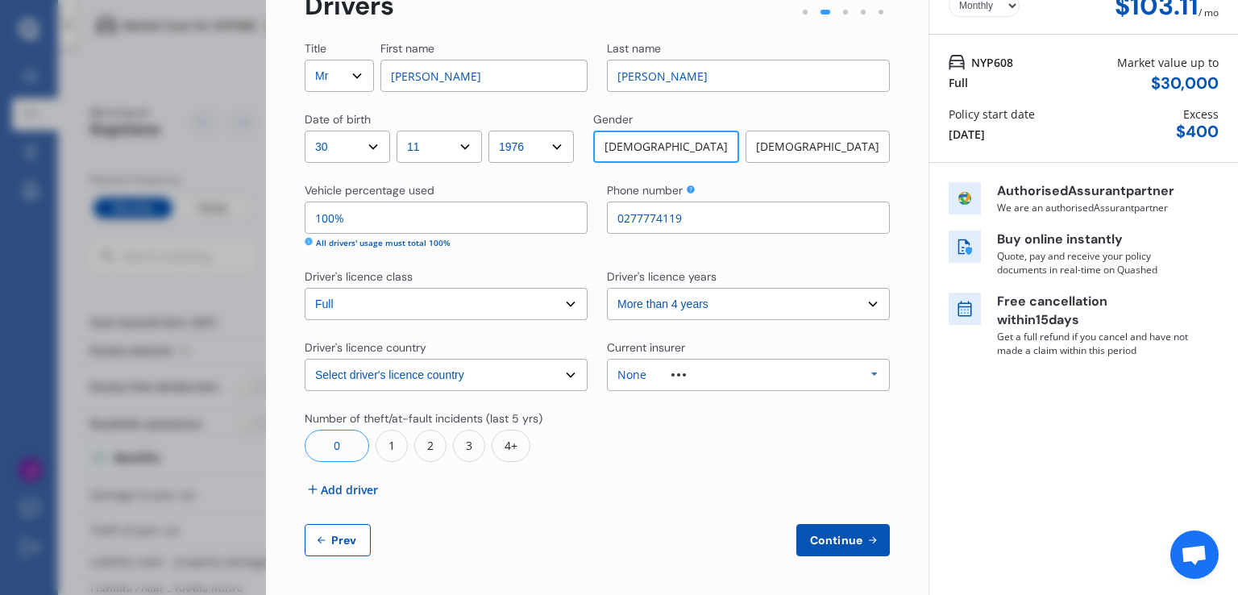
click at [355, 488] on span "Add driver" at bounding box center [349, 489] width 57 height 17
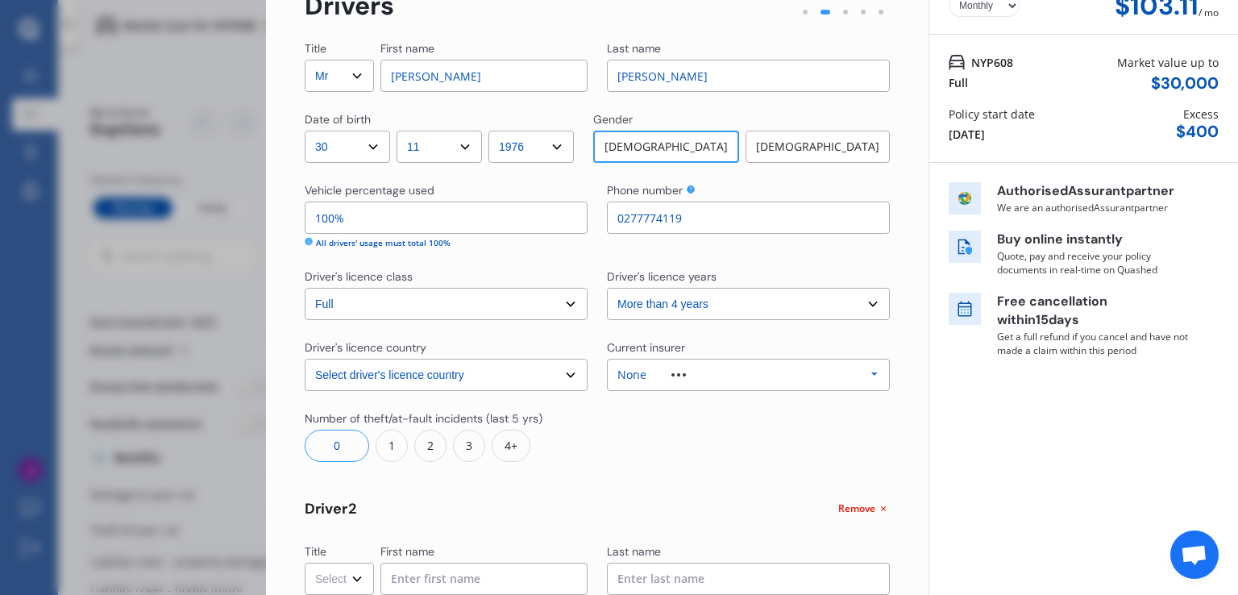
scroll to position [336, 0]
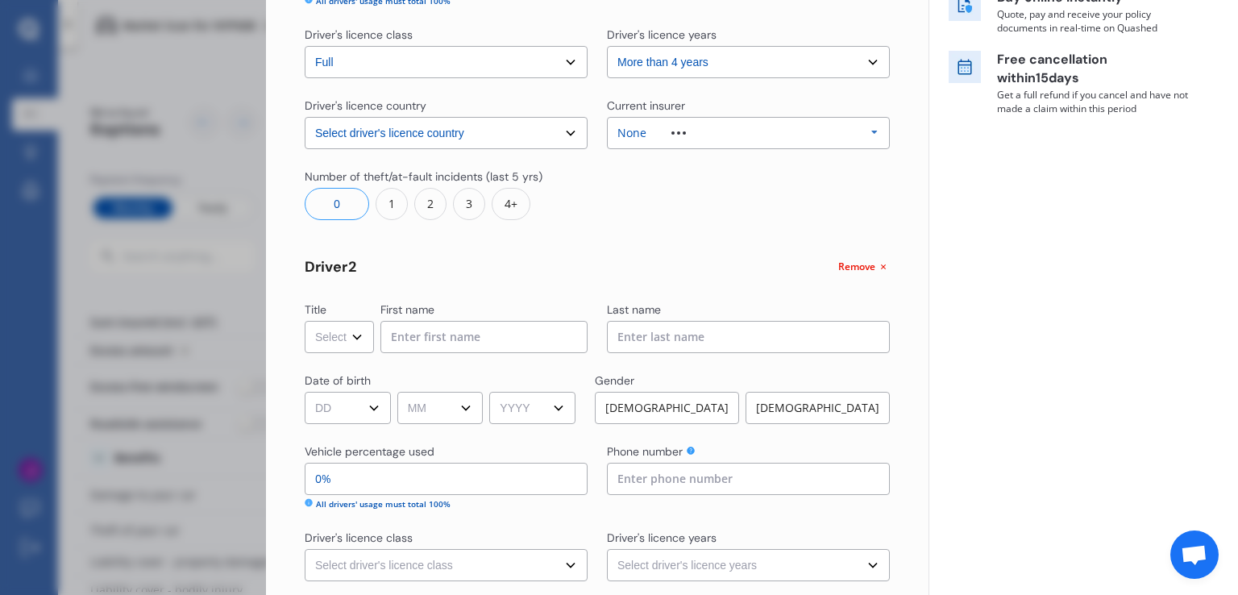
click at [355, 343] on select "Select Mr Mrs Miss Ms Dr" at bounding box center [339, 337] width 69 height 32
select select "Mrs"
click at [305, 321] on select "Select Mr Mrs Miss Ms Dr" at bounding box center [339, 337] width 69 height 32
click at [417, 346] on input at bounding box center [483, 337] width 207 height 32
type input "[PERSON_NAME]"
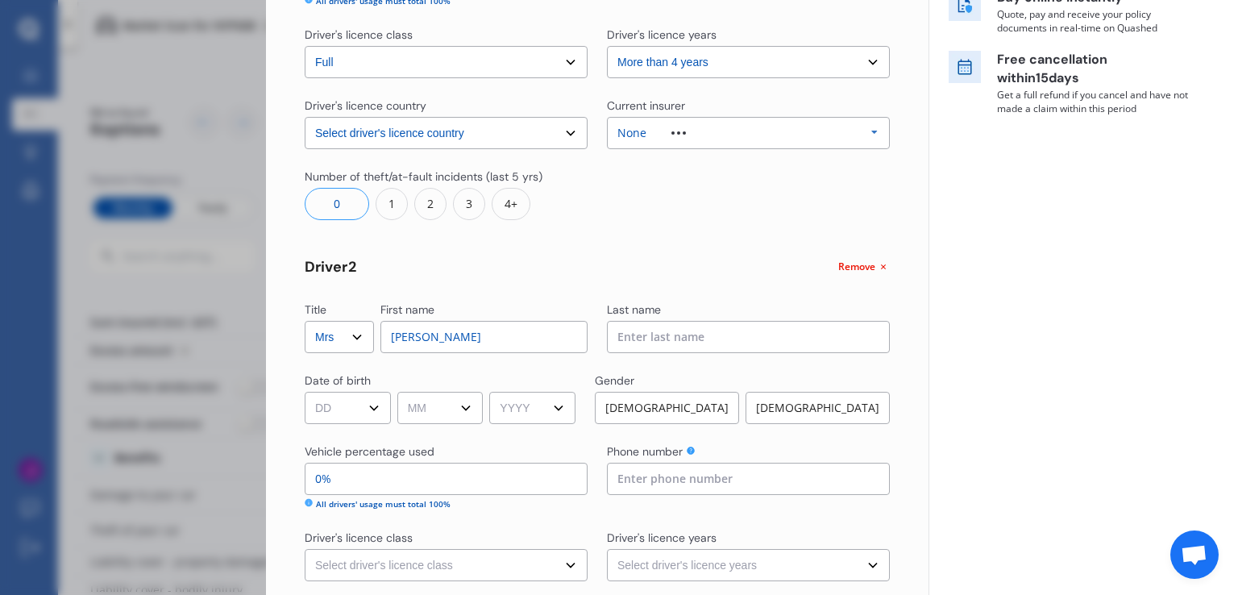
type input "[PERSON_NAME]"
select select "[GEOGRAPHIC_DATA]"
click at [368, 404] on select "DD 01 02 03 04 05 06 07 08 09 10 11 12 13 14 15 16 17 18 19 20 21 22 23 24 25 2…" at bounding box center [348, 408] width 86 height 32
select select "16"
click at [305, 392] on select "DD 01 02 03 04 05 06 07 08 09 10 11 12 13 14 15 16 17 18 19 20 21 22 23 24 25 2…" at bounding box center [348, 408] width 86 height 32
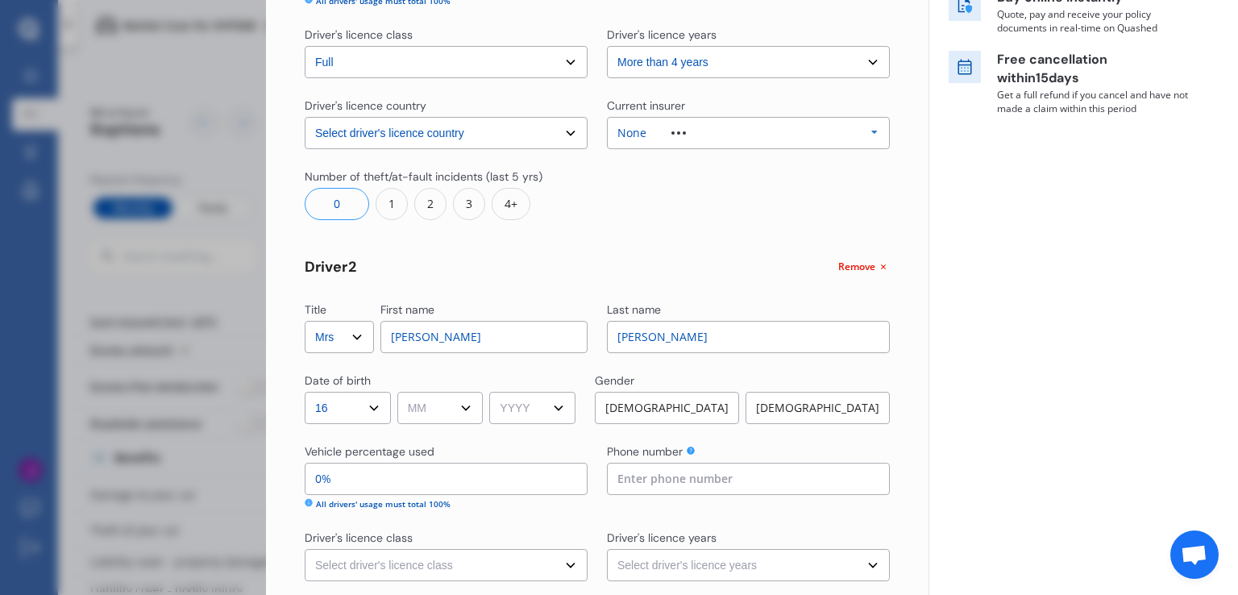
click at [455, 408] on select "MM 01 02 03 04 05 06 07 08 09 10 11 12" at bounding box center [440, 408] width 86 height 32
select select "12"
click at [400, 392] on select "MM 01 02 03 04 05 06 07 08 09 10 11 12" at bounding box center [440, 408] width 86 height 32
click at [564, 411] on select "YYYY 2009 2008 2007 2006 2005 2004 2003 2002 2001 2000 1999 1998 1997 1996 1995…" at bounding box center [532, 408] width 86 height 32
select select "1981"
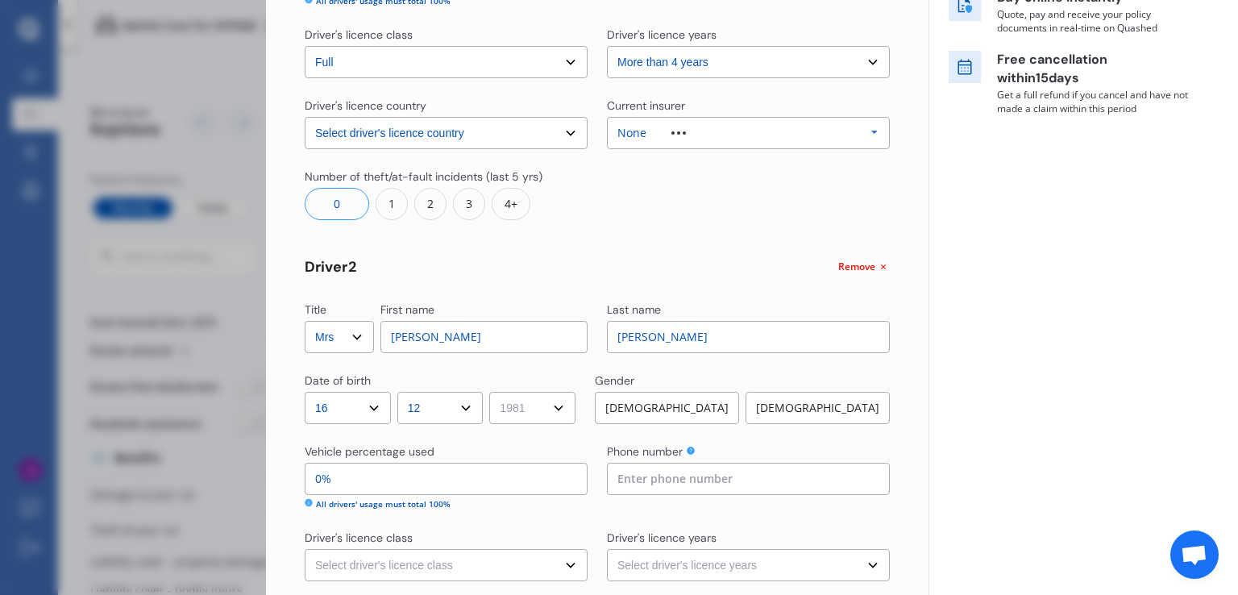
click at [495, 392] on select "YYYY 2009 2008 2007 2006 2005 2004 2003 2002 2001 2000 1999 1998 1997 1996 1995…" at bounding box center [532, 408] width 86 height 32
click at [822, 404] on div "[DEMOGRAPHIC_DATA]" at bounding box center [818, 408] width 144 height 32
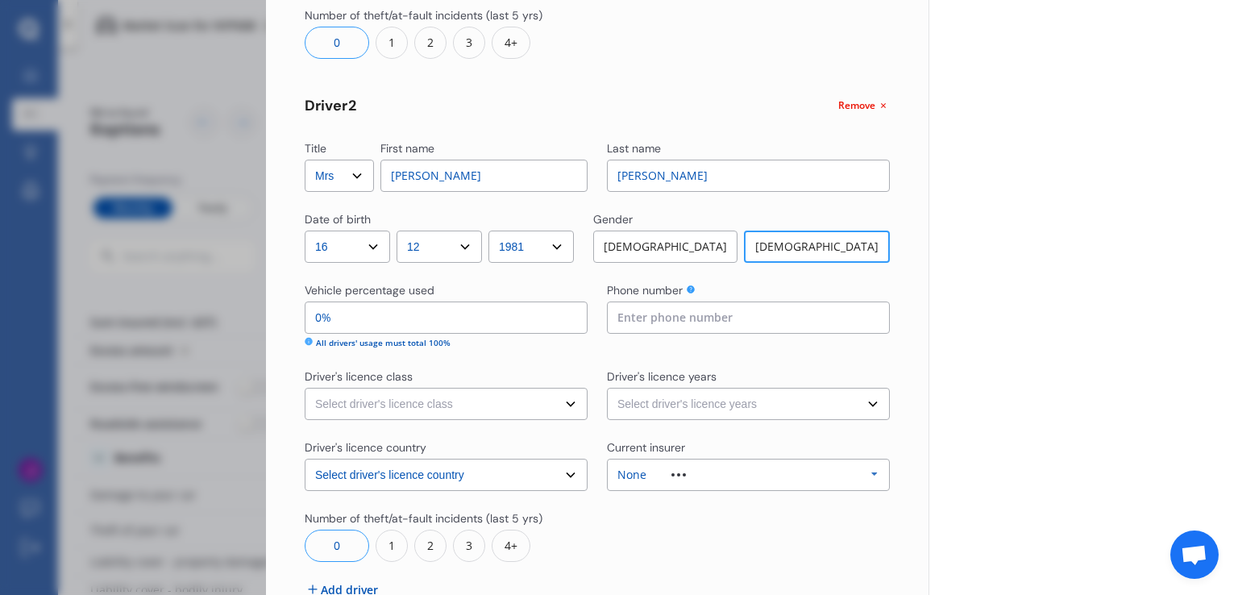
click at [375, 318] on input "0%" at bounding box center [446, 317] width 283 height 32
type input "99%"
type input "1%"
type input "90%"
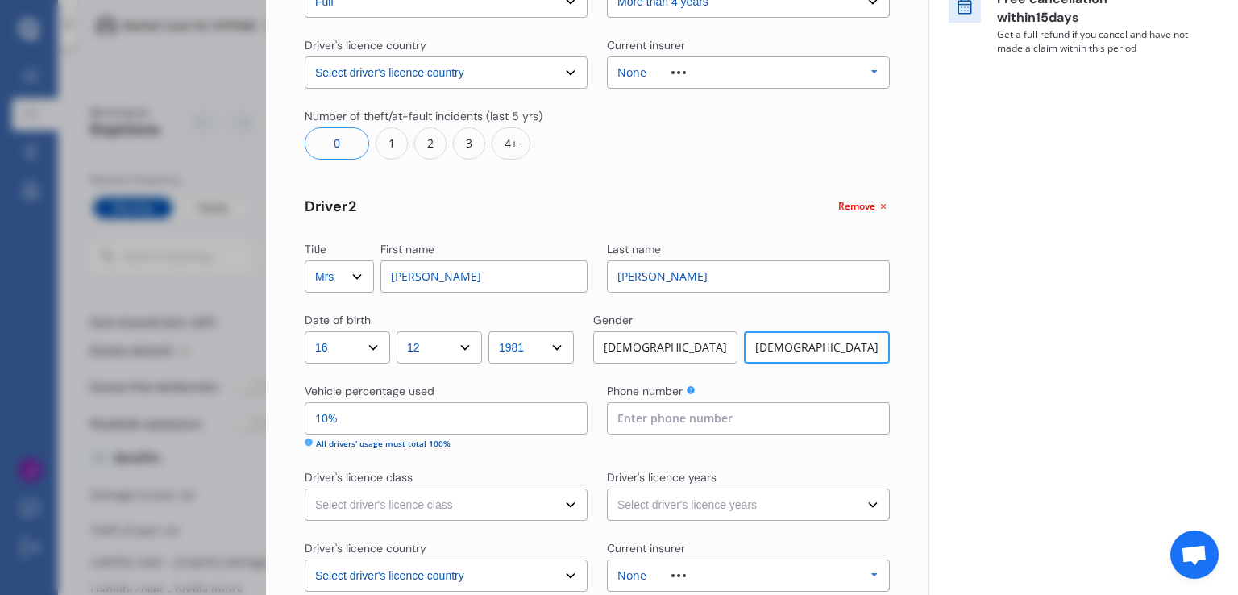
scroll to position [484, 0]
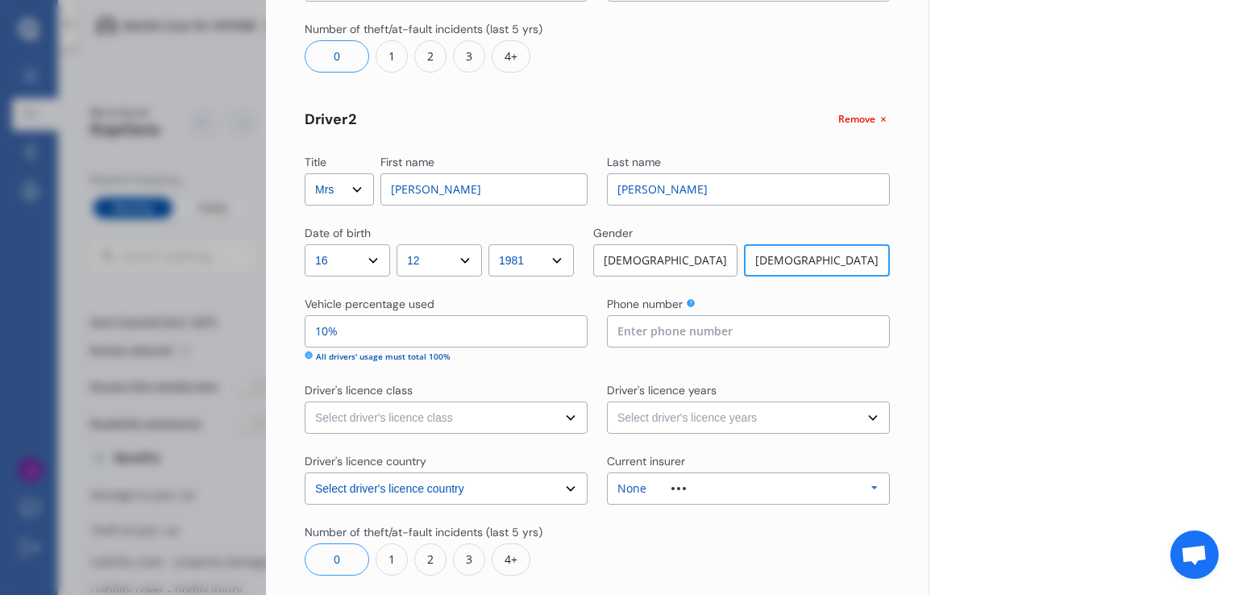
type input "10%"
click at [696, 330] on input at bounding box center [748, 331] width 283 height 32
drag, startPoint x: 638, startPoint y: 329, endPoint x: 709, endPoint y: 334, distance: 71.9
click at [709, 334] on input "0277774119" at bounding box center [748, 331] width 283 height 32
type input "0276476000"
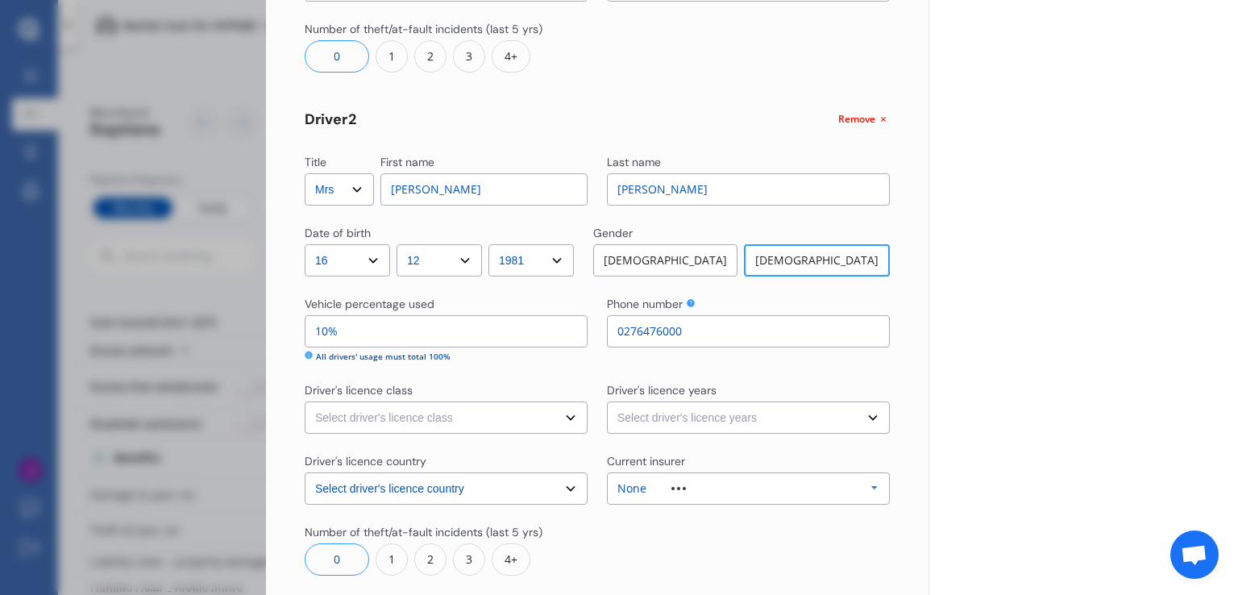
click at [505, 410] on select "Select driver's licence class None Learner Restricted Full" at bounding box center [446, 417] width 283 height 32
select select "full"
click at [305, 401] on select "Select driver's licence class None Learner Restricted Full" at bounding box center [446, 417] width 283 height 32
click at [750, 419] on select "Select driver's licence years Less than 1 year 1-2 years 2-4 years More than 4 …" at bounding box center [748, 417] width 283 height 32
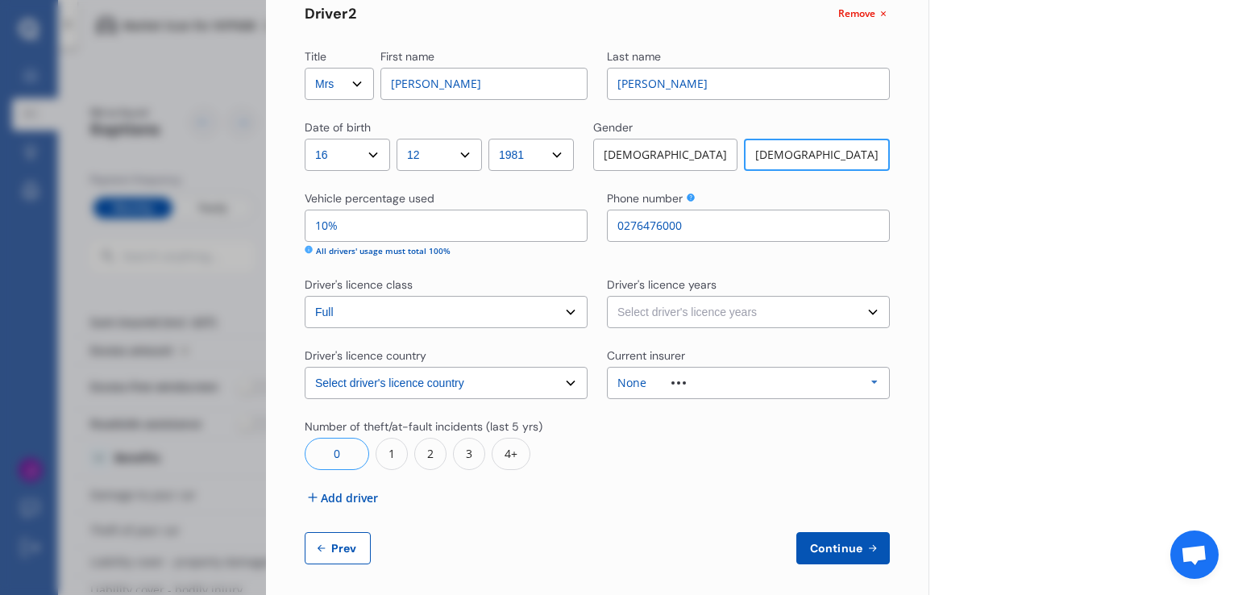
scroll to position [597, 0]
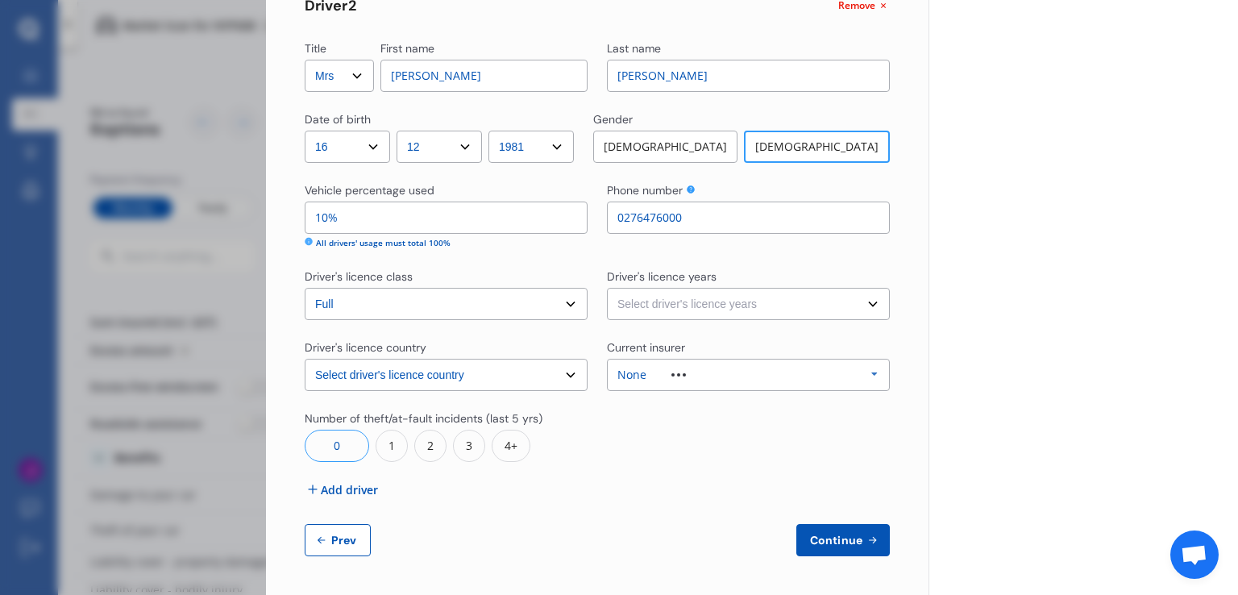
click at [667, 314] on select "Select driver's licence years Less than 1 year 1-2 years 2-4 years More than 4 …" at bounding box center [748, 304] width 283 height 32
select select "more than 4 years"
click at [607, 288] on select "Select driver's licence years Less than 1 year 1-2 years 2-4 years More than 4 …" at bounding box center [748, 304] width 283 height 32
click at [818, 538] on span "Continue" at bounding box center [836, 540] width 59 height 13
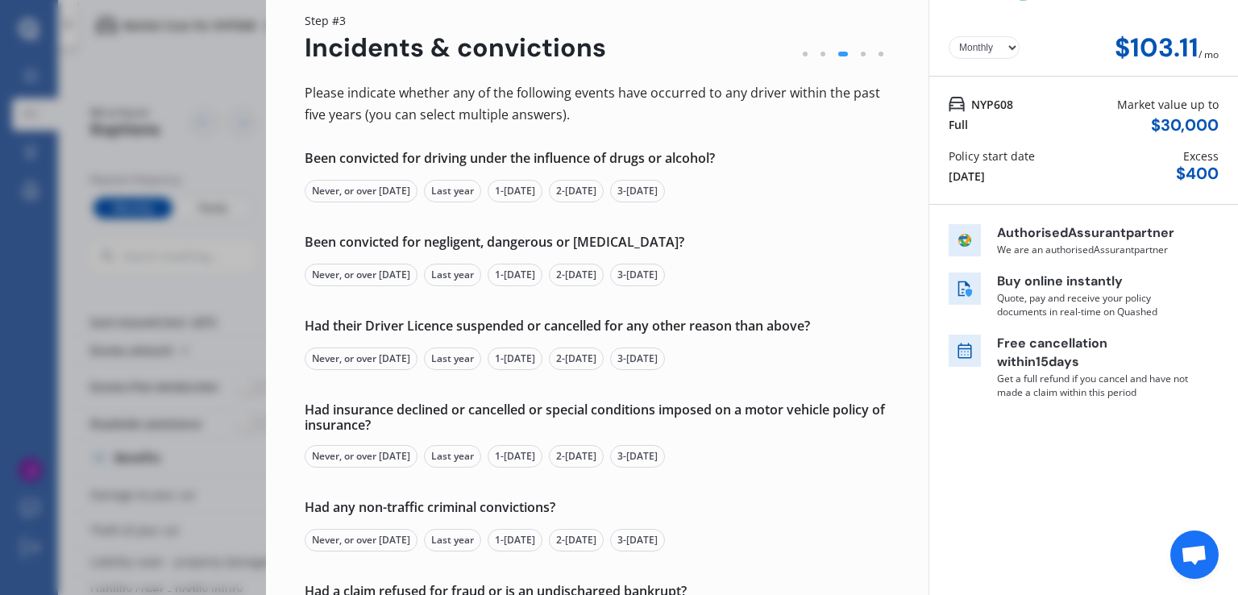
scroll to position [81, 0]
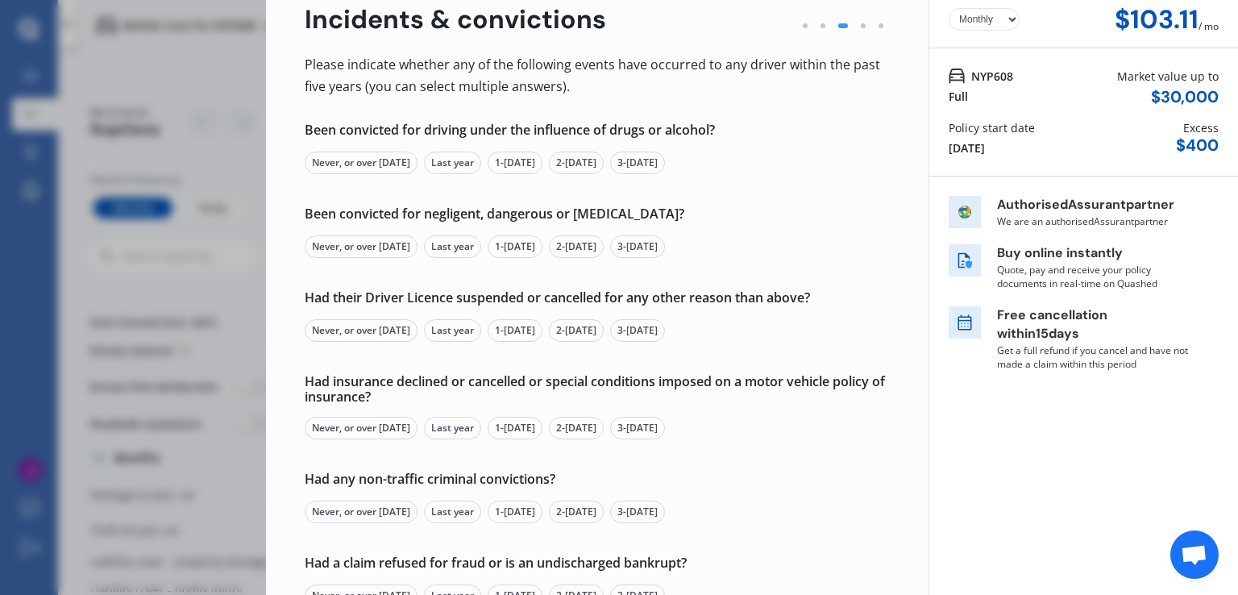
click at [354, 161] on div "Never, or over [DATE]" at bounding box center [361, 163] width 113 height 23
click at [360, 246] on div "Never, or over [DATE]" at bounding box center [361, 246] width 113 height 23
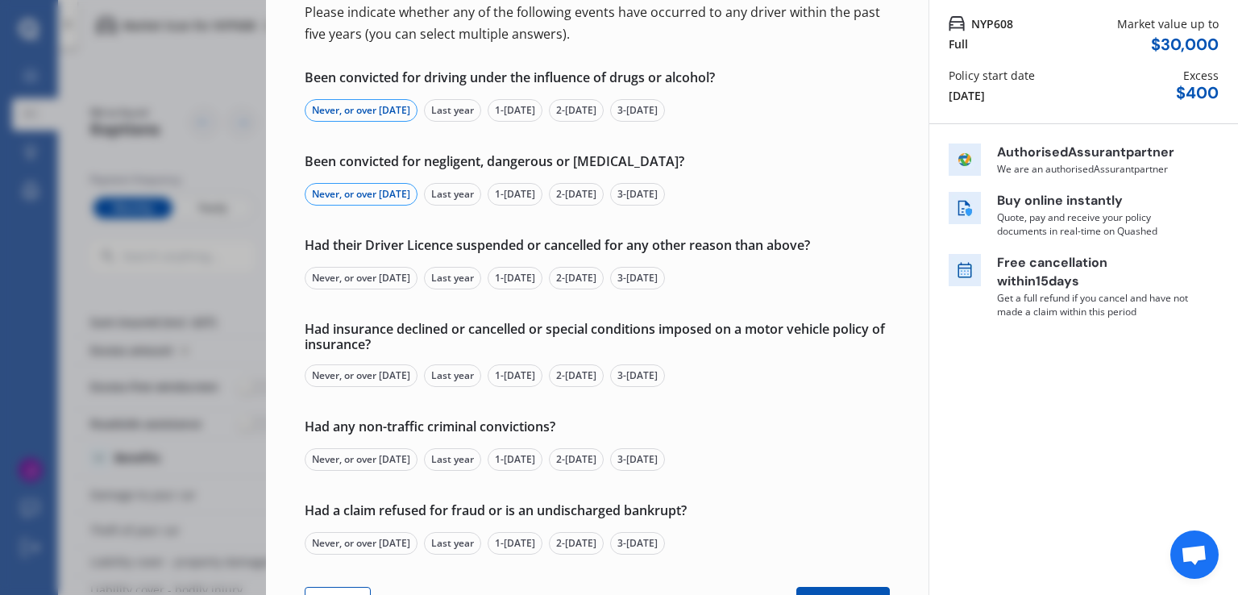
scroll to position [161, 0]
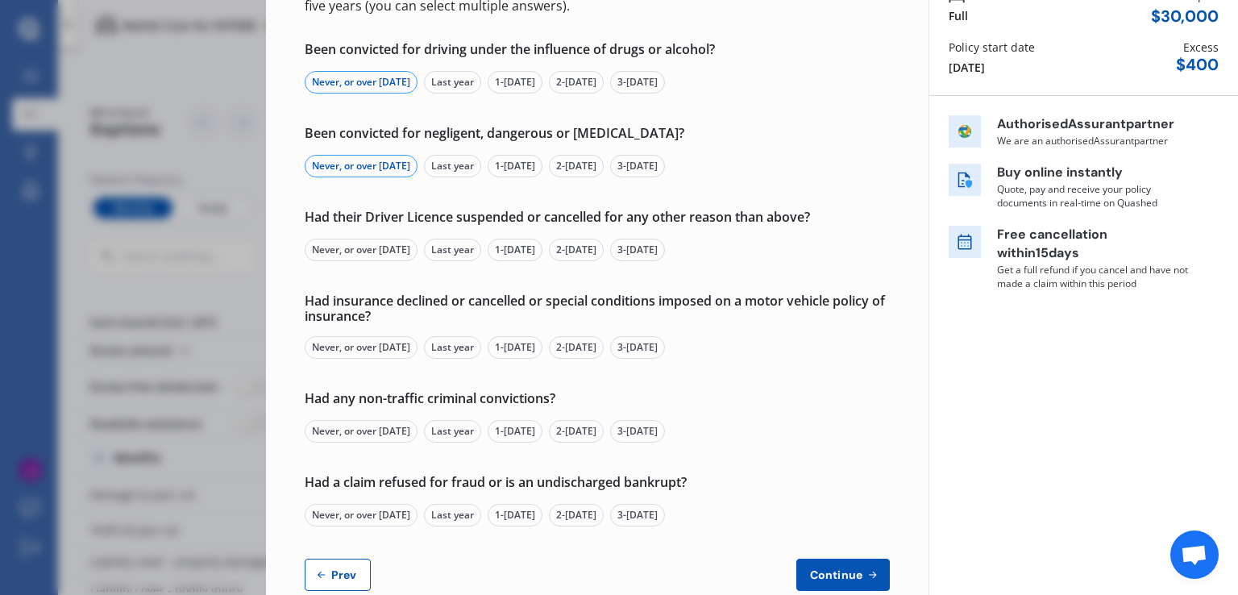
click at [342, 246] on div "Never, or over [DATE]" at bounding box center [361, 250] width 113 height 23
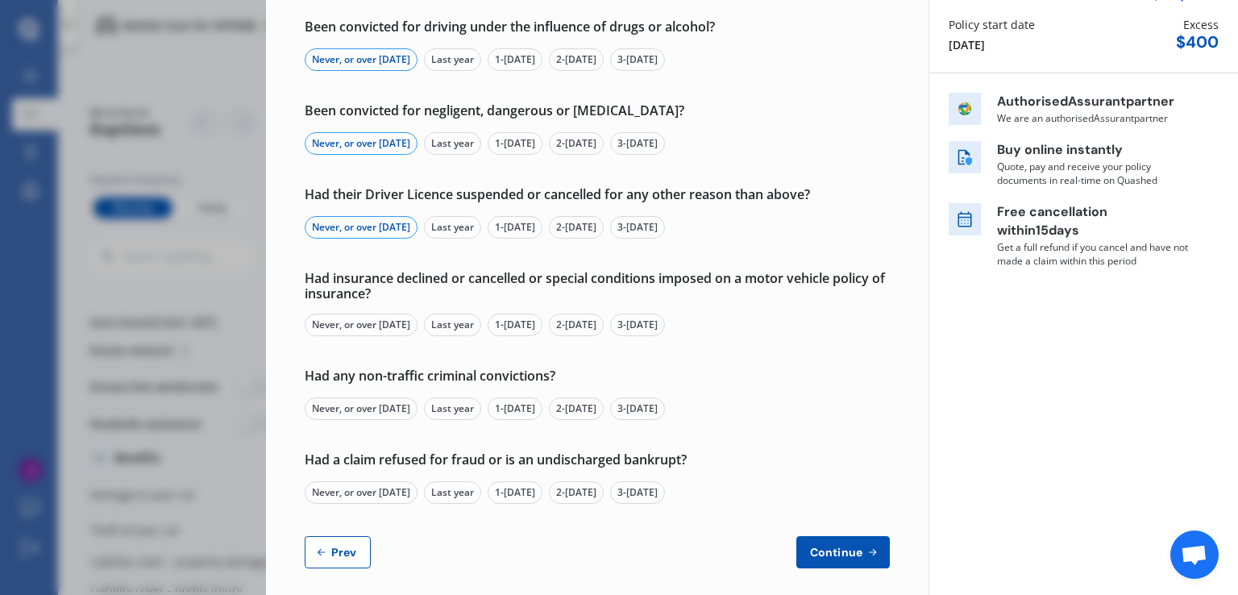
scroll to position [197, 0]
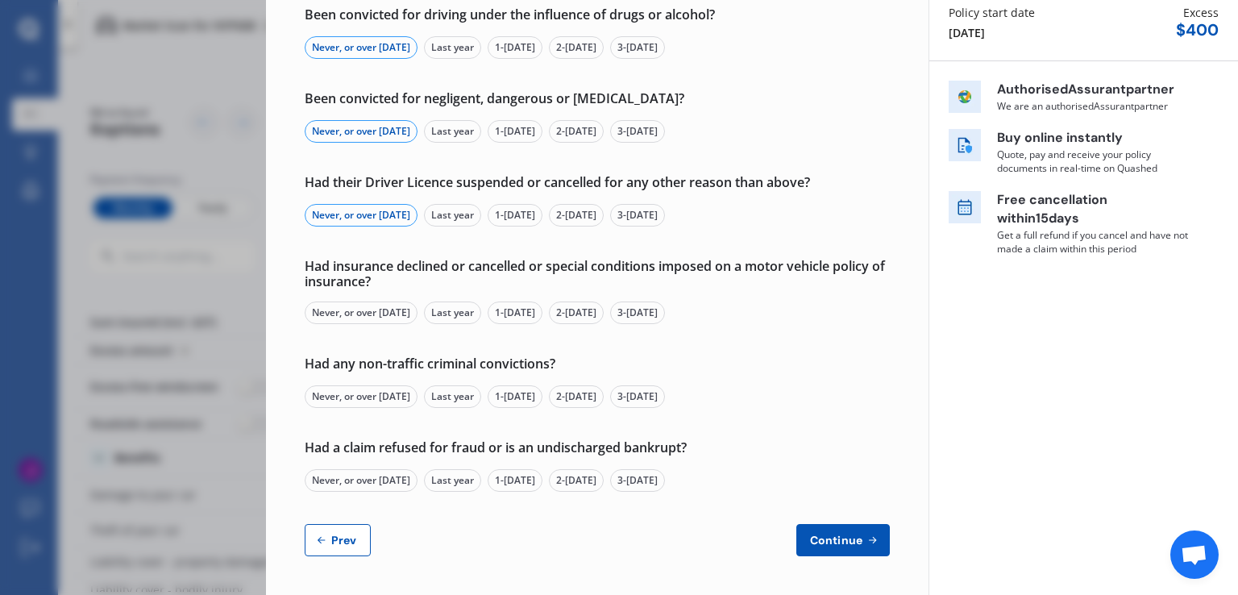
drag, startPoint x: 352, startPoint y: 311, endPoint x: 388, endPoint y: 317, distance: 35.9
click at [351, 311] on div "Never, or over [DATE]" at bounding box center [361, 312] width 113 height 23
click at [342, 396] on div "Never, or over [DATE]" at bounding box center [361, 396] width 113 height 23
click at [356, 483] on div "Never, or over [DATE]" at bounding box center [361, 480] width 113 height 23
click at [825, 540] on span "Continue" at bounding box center [836, 540] width 59 height 13
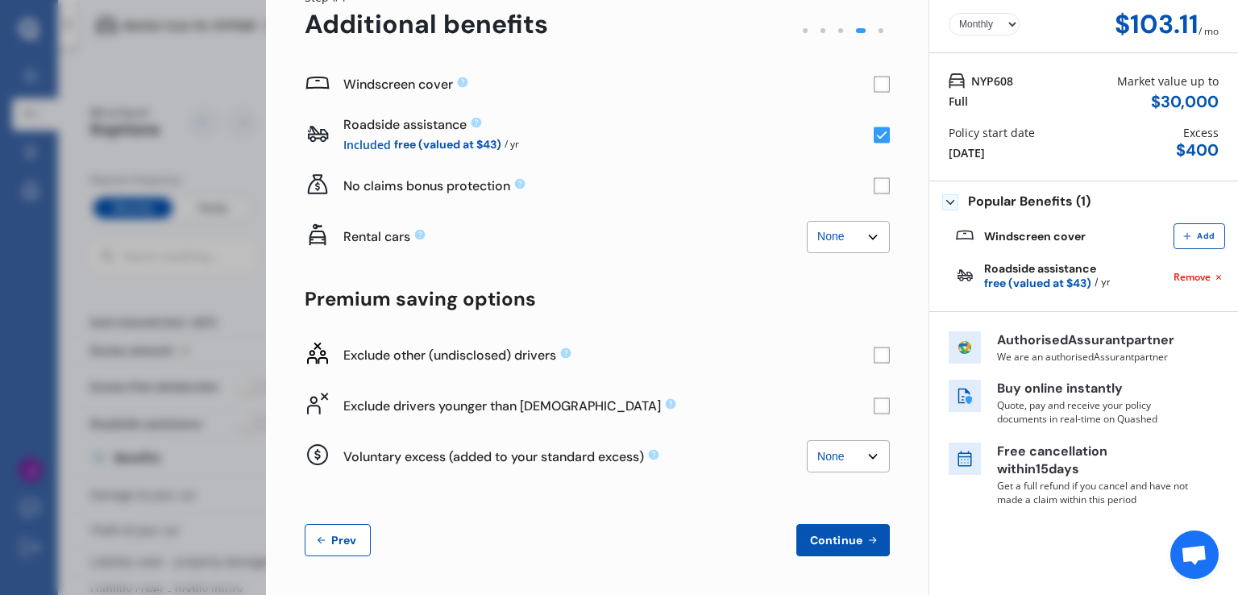
scroll to position [0, 0]
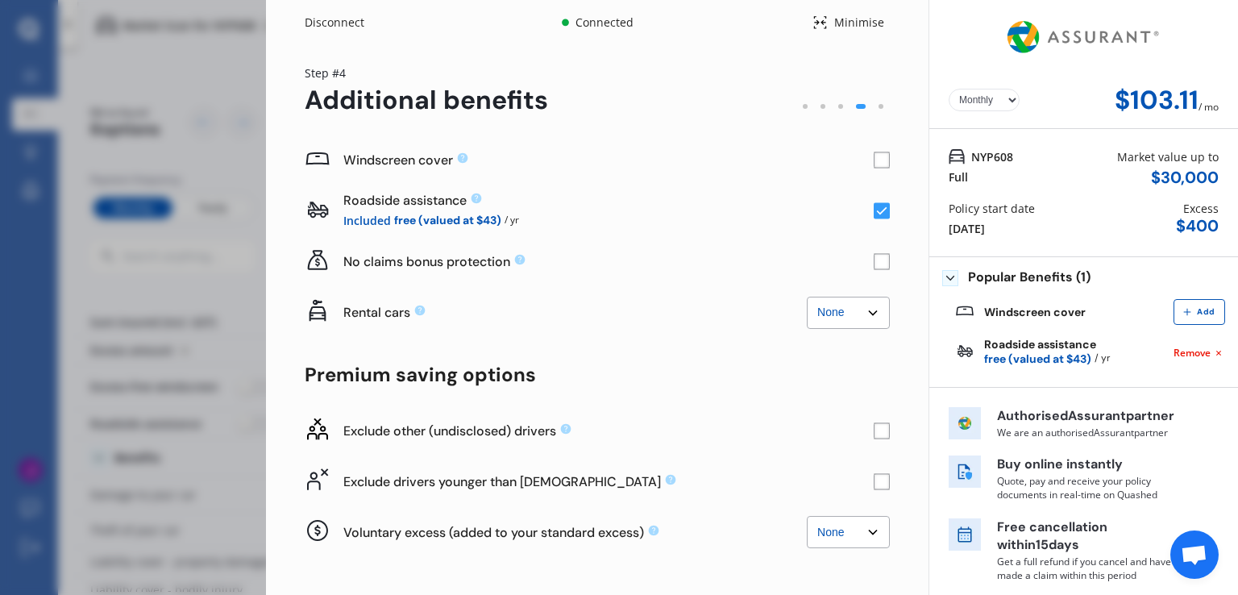
click at [877, 160] on rect at bounding box center [882, 160] width 16 height 16
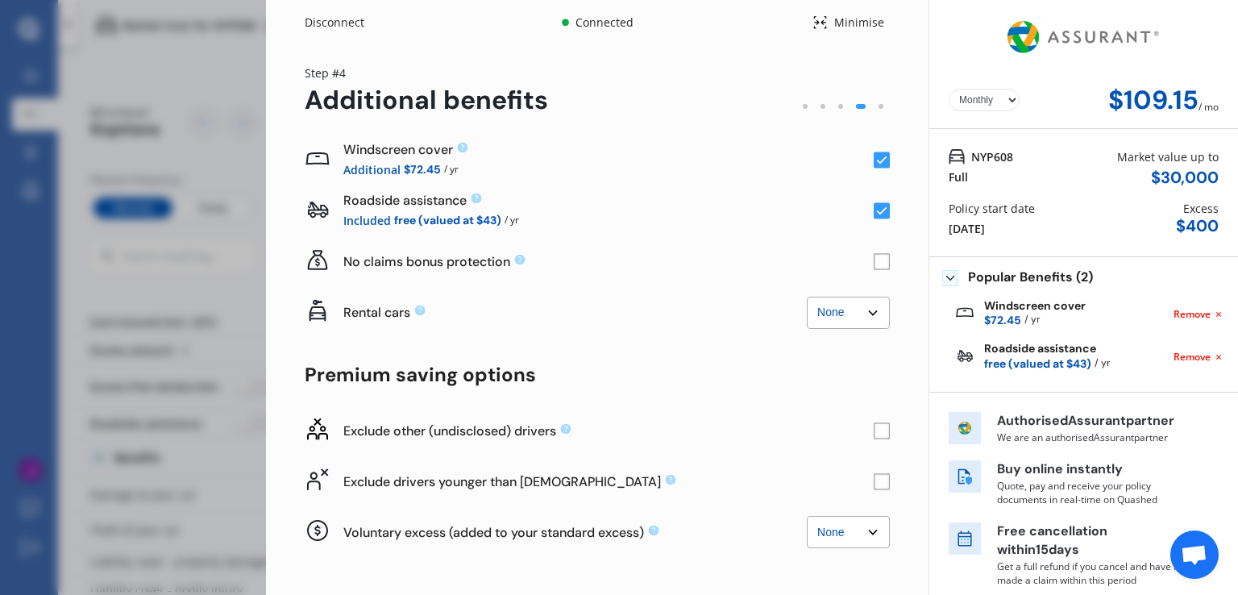
scroll to position [76, 0]
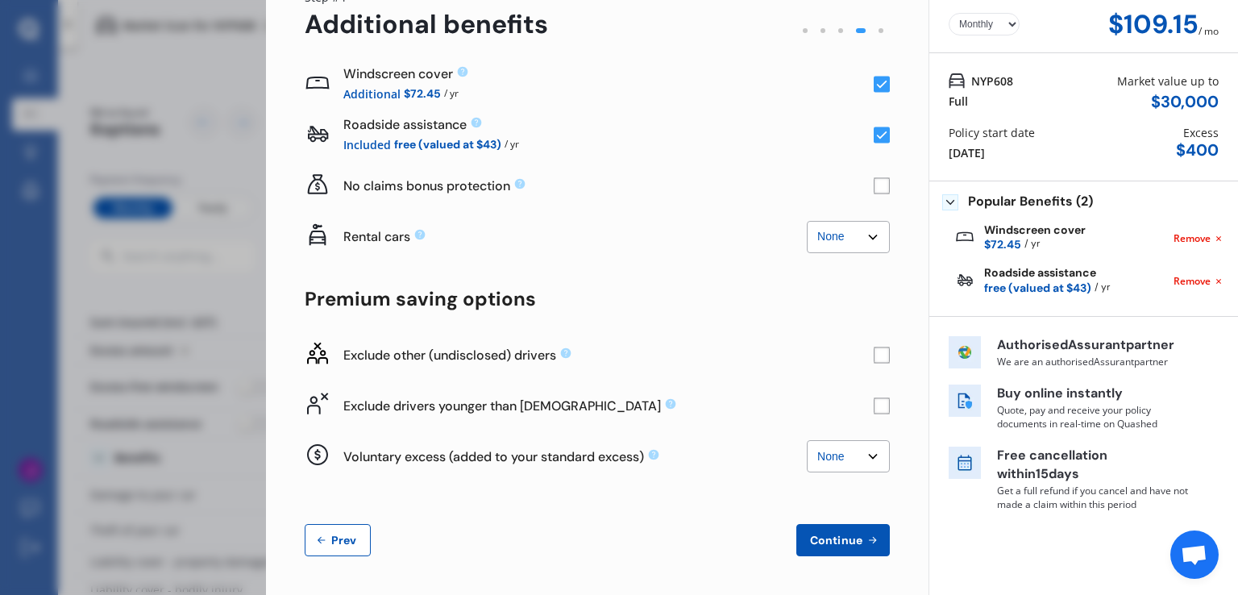
click at [874, 188] on rect at bounding box center [882, 186] width 16 height 16
click at [858, 241] on select "None $2,500 $5,000" at bounding box center [848, 237] width 83 height 32
click at [807, 221] on select "None $2,500 $5,000" at bounding box center [848, 237] width 83 height 32
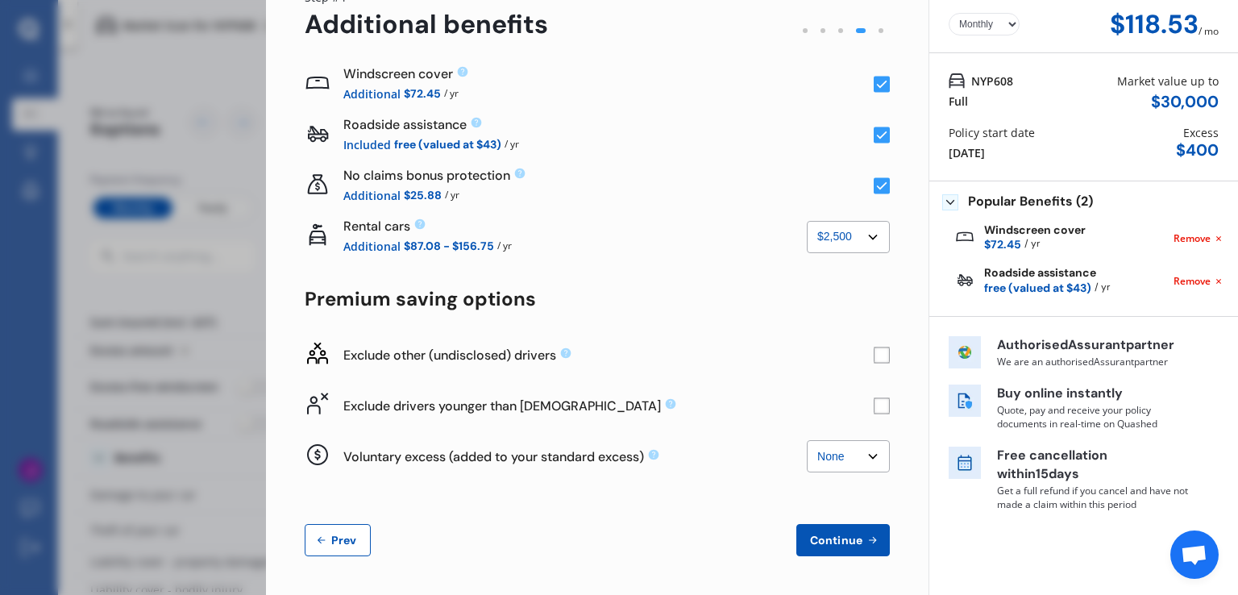
click at [834, 244] on select "None $2,500 $5,000" at bounding box center [848, 237] width 83 height 32
select select "0"
click at [807, 221] on select "None $2,500 $5,000" at bounding box center [848, 237] width 83 height 32
click at [716, 297] on div "Premium saving options" at bounding box center [597, 299] width 585 height 23
drag, startPoint x: 822, startPoint y: 539, endPoint x: 944, endPoint y: 545, distance: 121.8
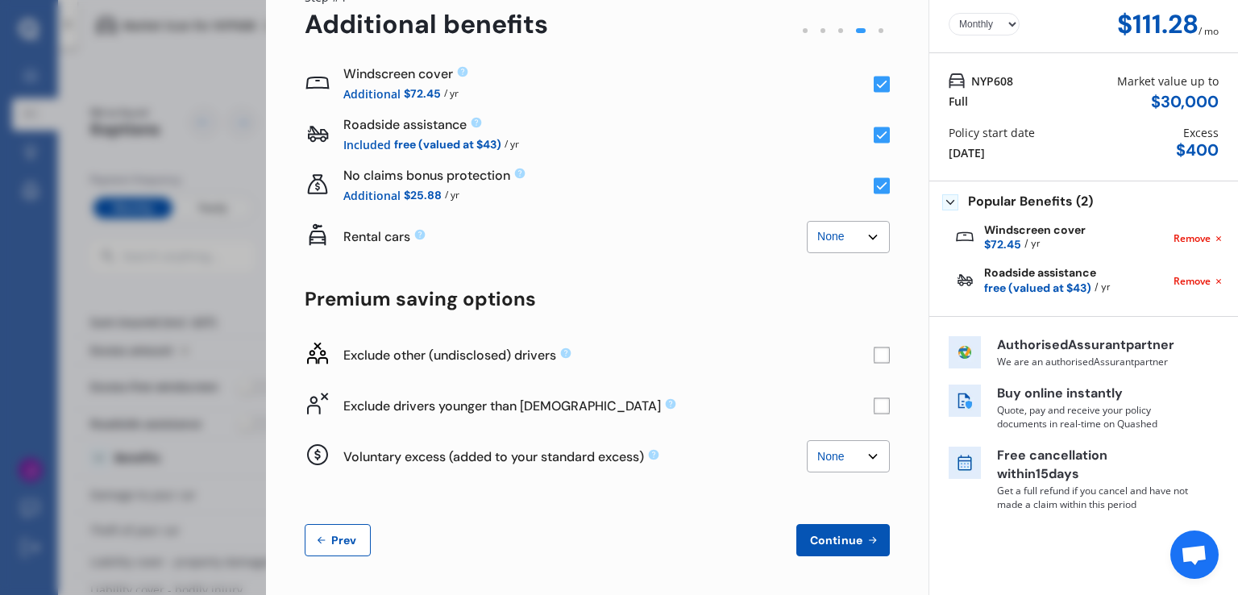
click at [822, 538] on span "Continue" at bounding box center [836, 540] width 59 height 13
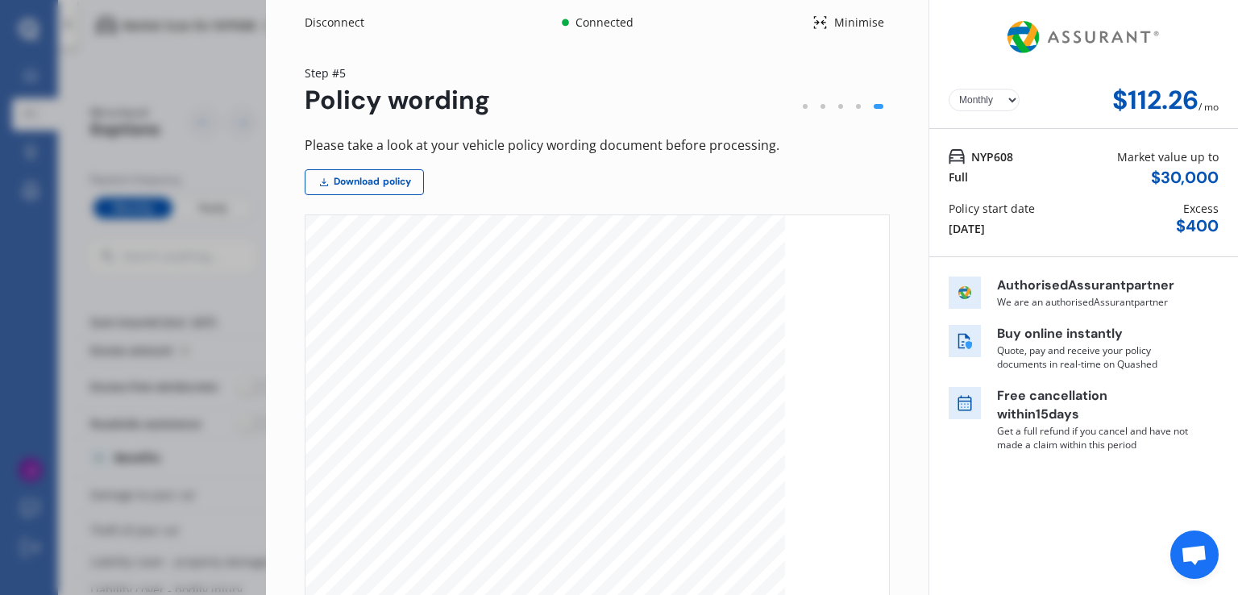
scroll to position [81, 0]
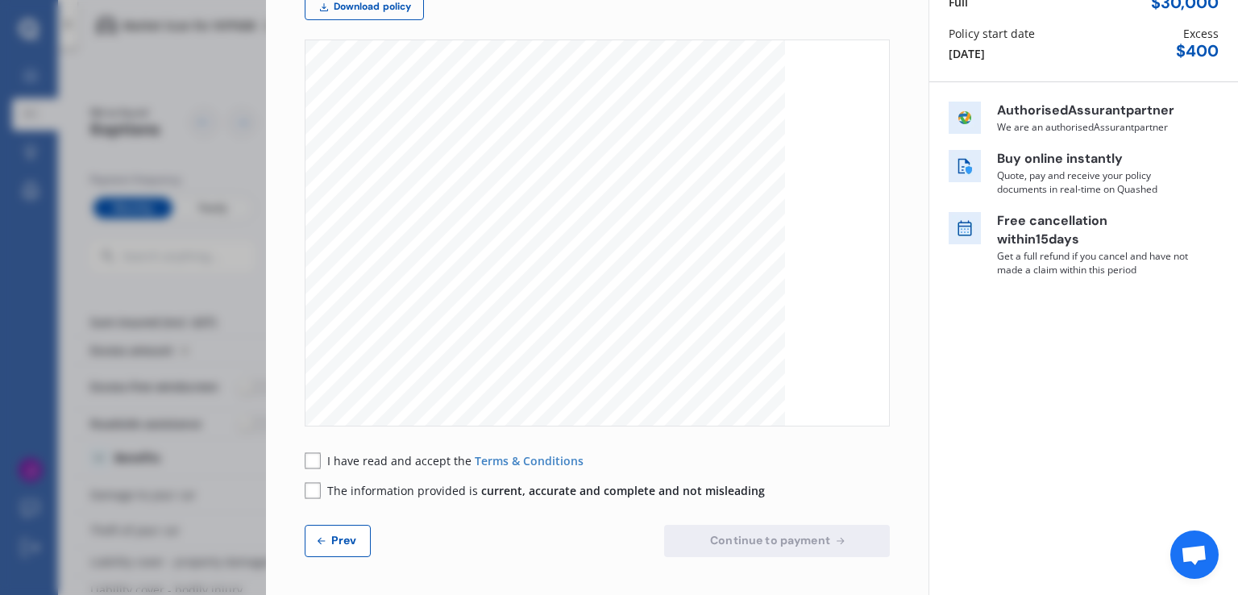
click at [313, 459] on rect at bounding box center [313, 460] width 16 height 16
click at [310, 490] on rect at bounding box center [313, 490] width 16 height 16
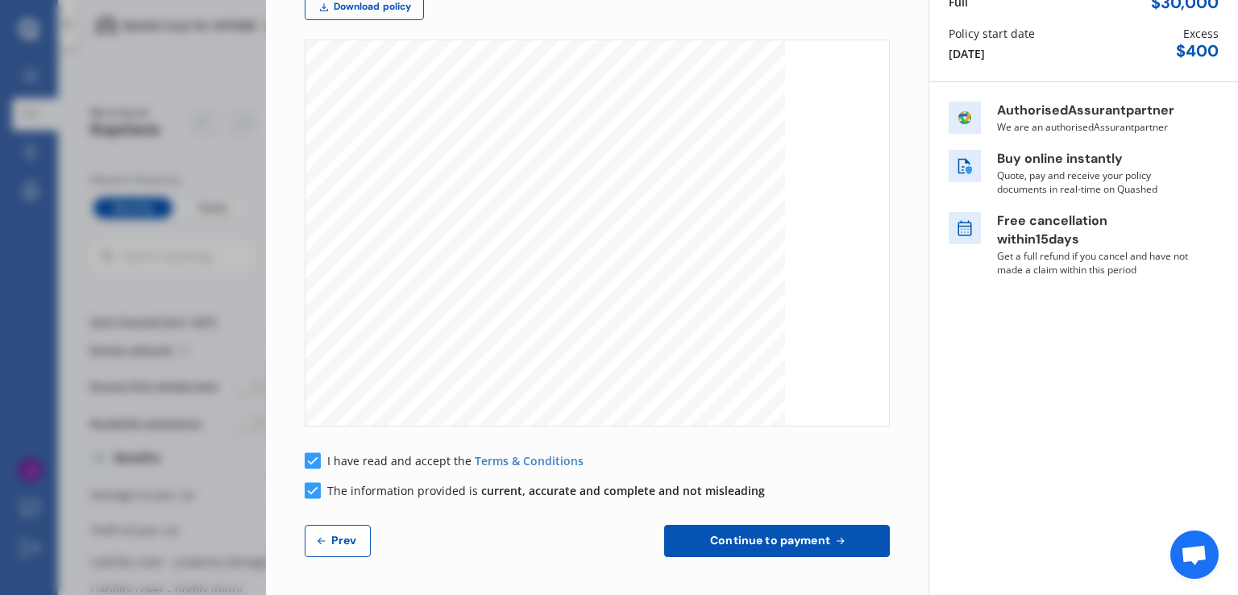
click at [769, 539] on span "Continue to payment" at bounding box center [770, 540] width 127 height 13
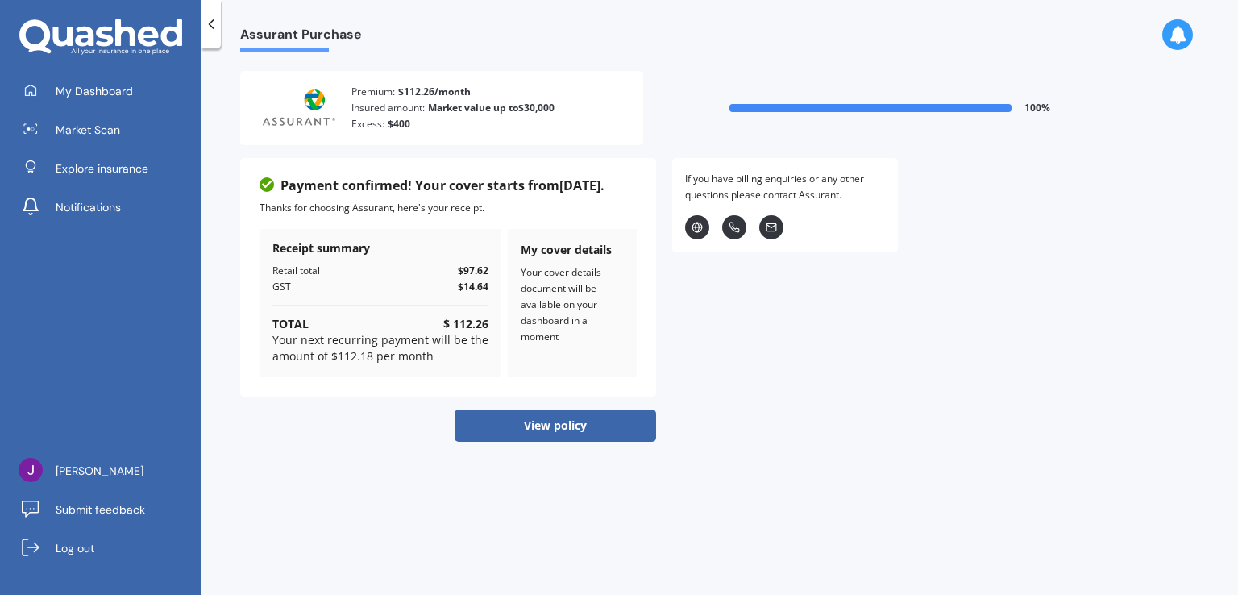
drag, startPoint x: 547, startPoint y: 427, endPoint x: 716, endPoint y: 416, distance: 168.8
click at [548, 427] on button "View policy" at bounding box center [556, 425] width 202 height 32
